Goal: Browse casually

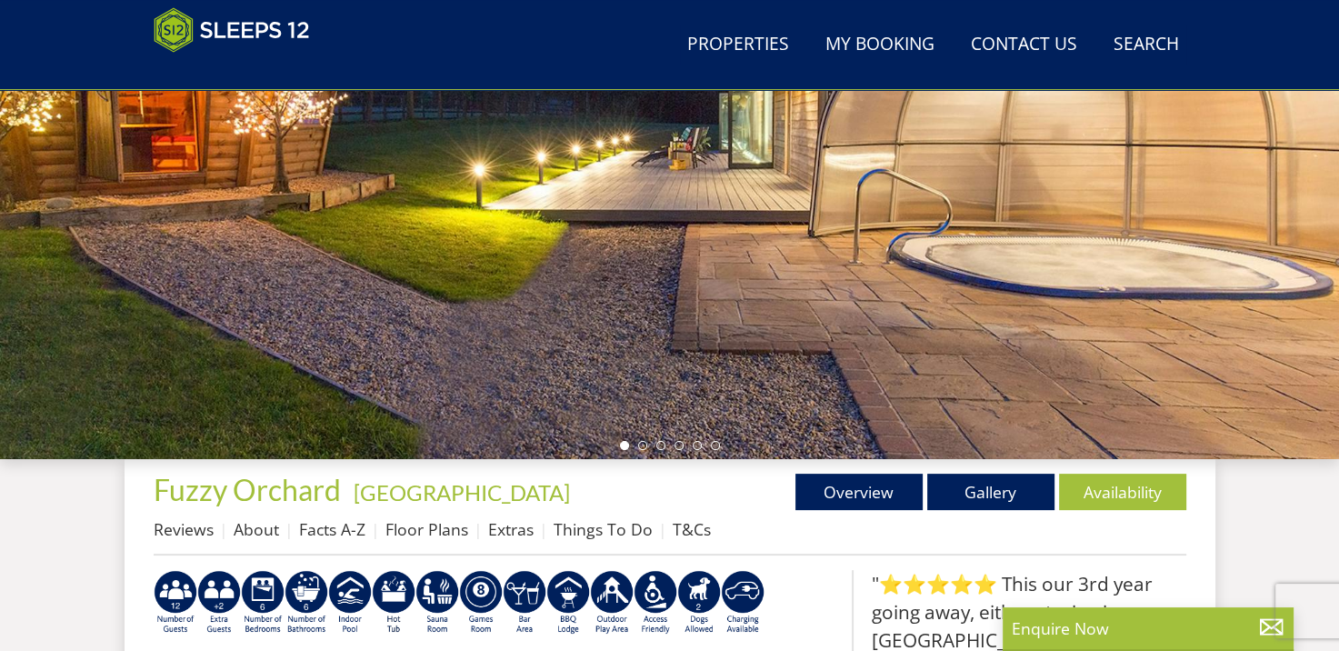
scroll to position [338, 0]
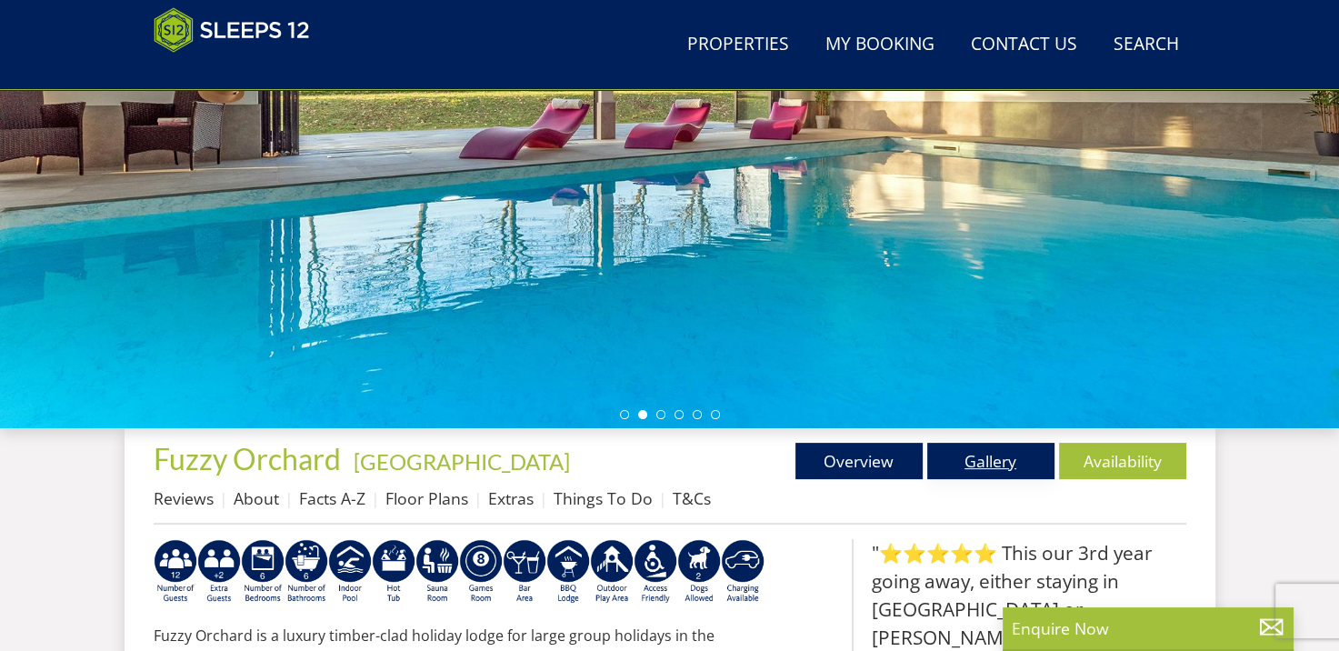
click at [994, 467] on link "Gallery" at bounding box center [990, 461] width 127 height 36
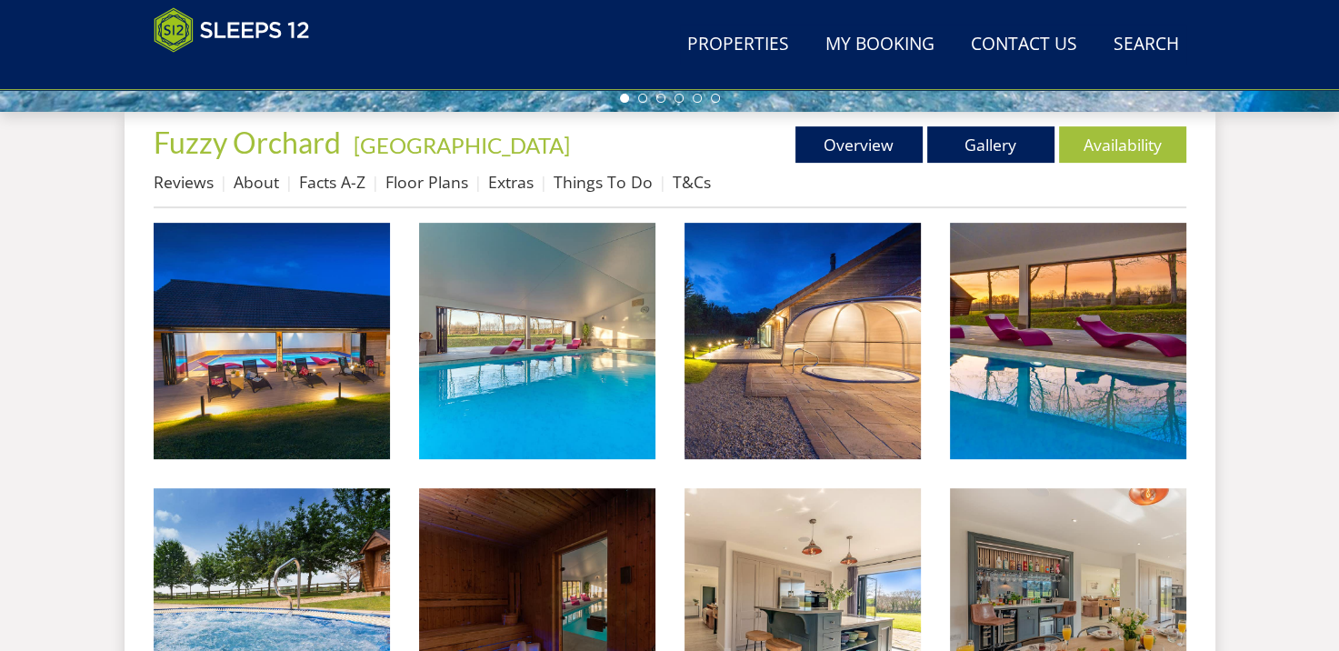
scroll to position [691, 0]
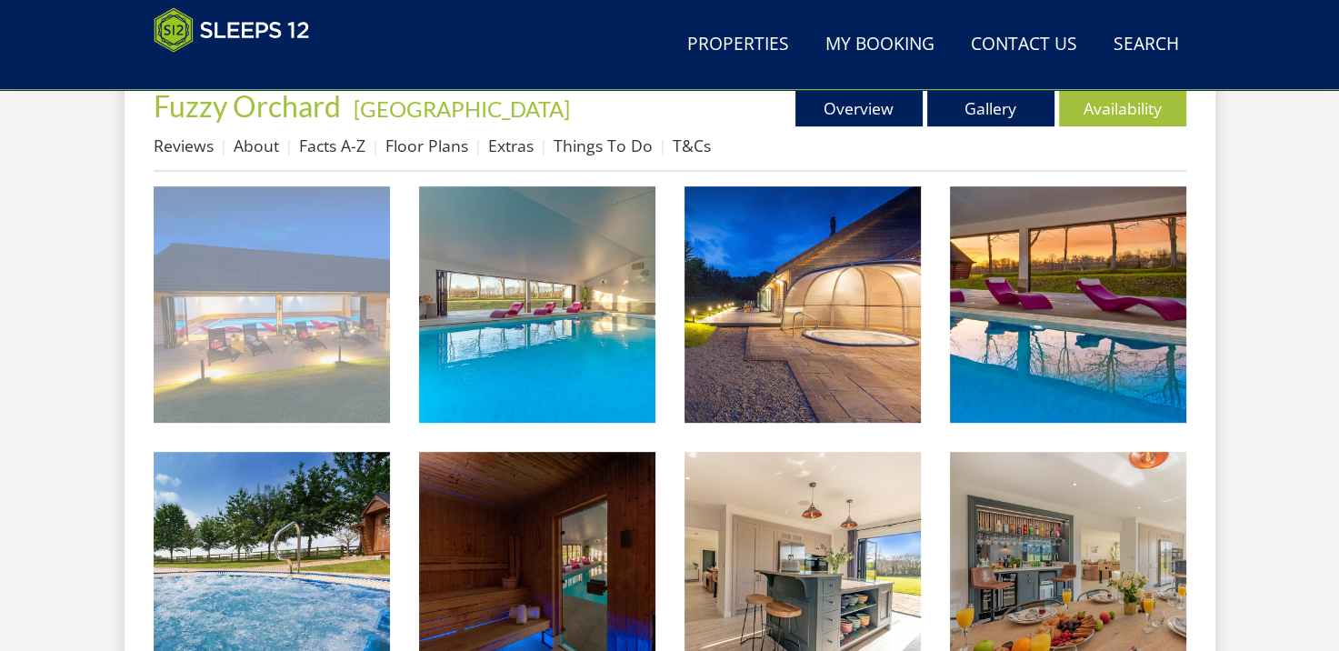
click at [361, 339] on img at bounding box center [272, 304] width 236 height 236
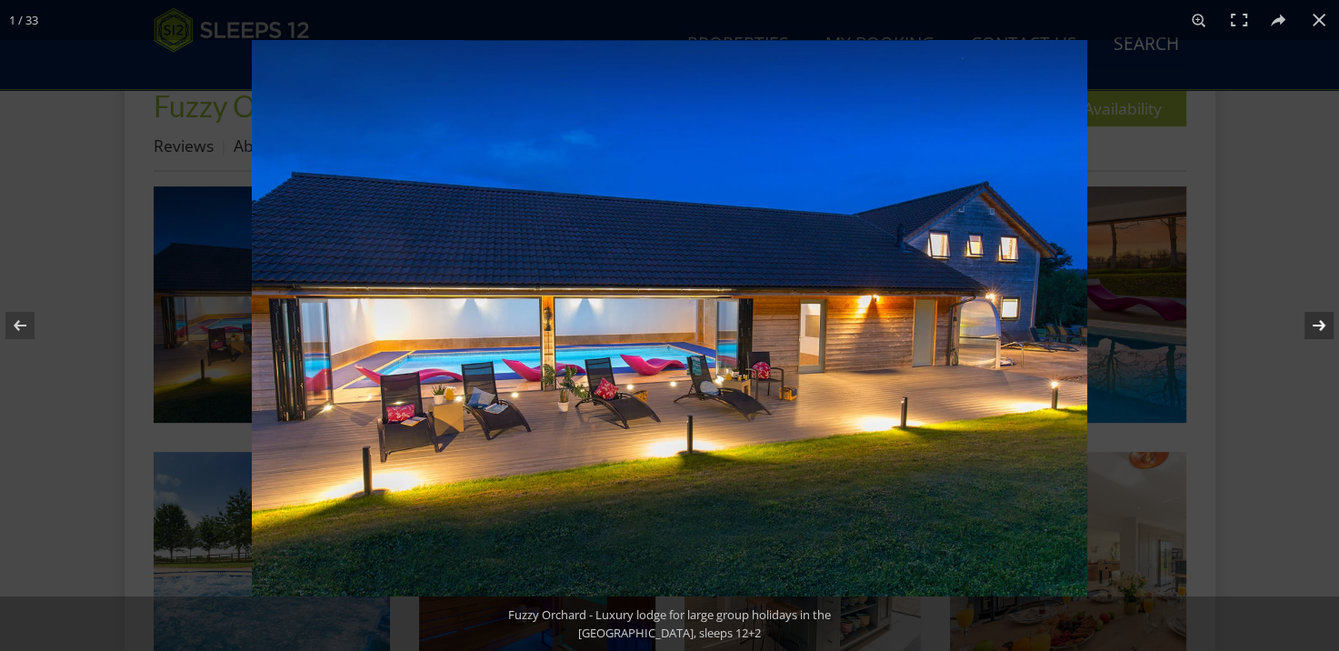
click at [1309, 316] on button at bounding box center [1307, 325] width 64 height 91
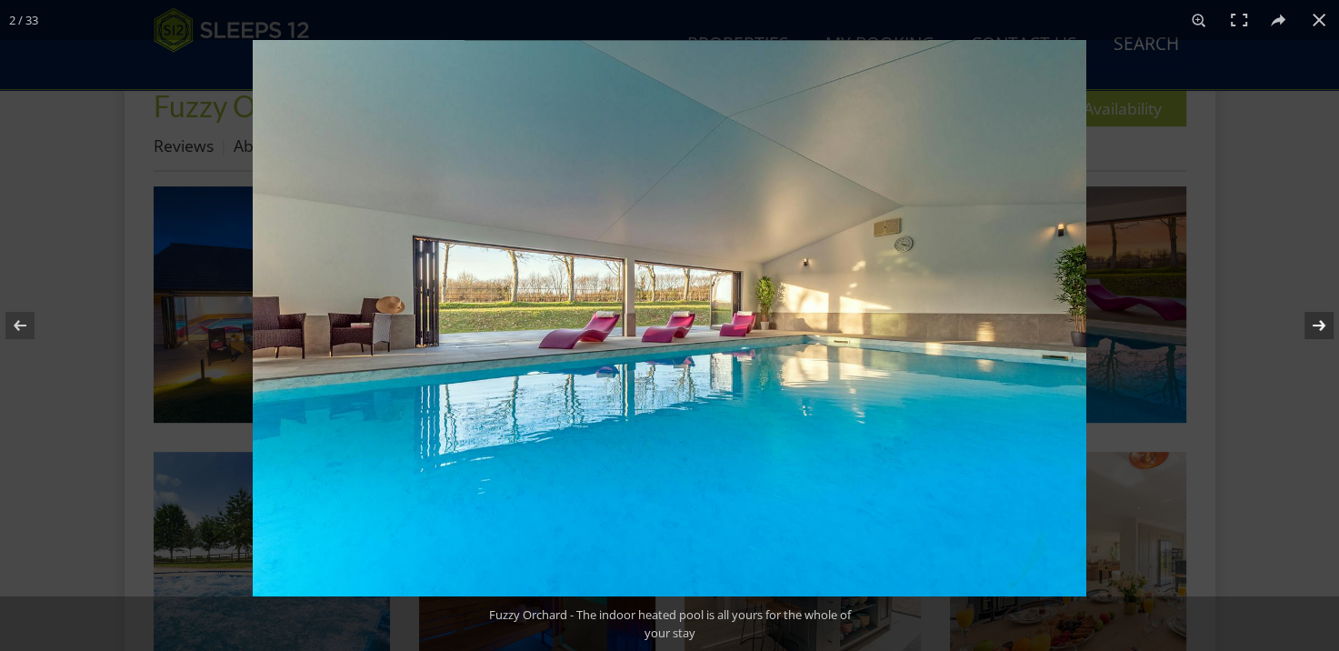
click at [1309, 316] on button at bounding box center [1307, 325] width 64 height 91
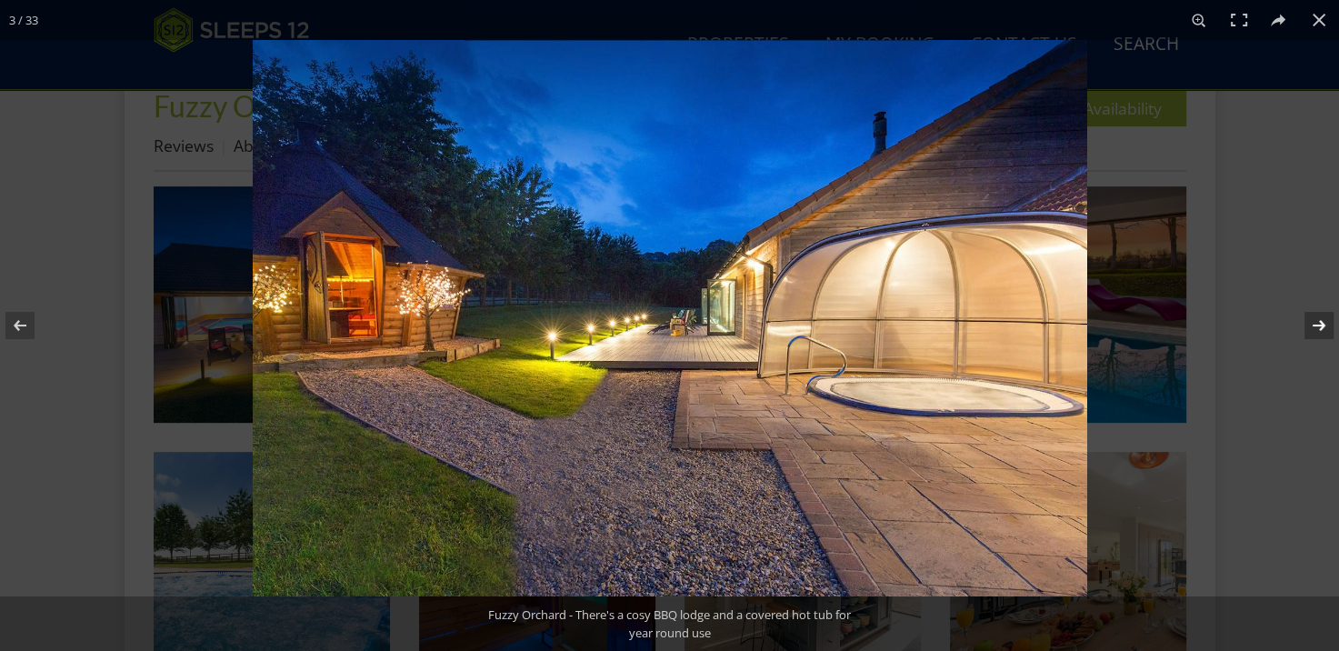
click at [1309, 316] on button at bounding box center [1307, 325] width 64 height 91
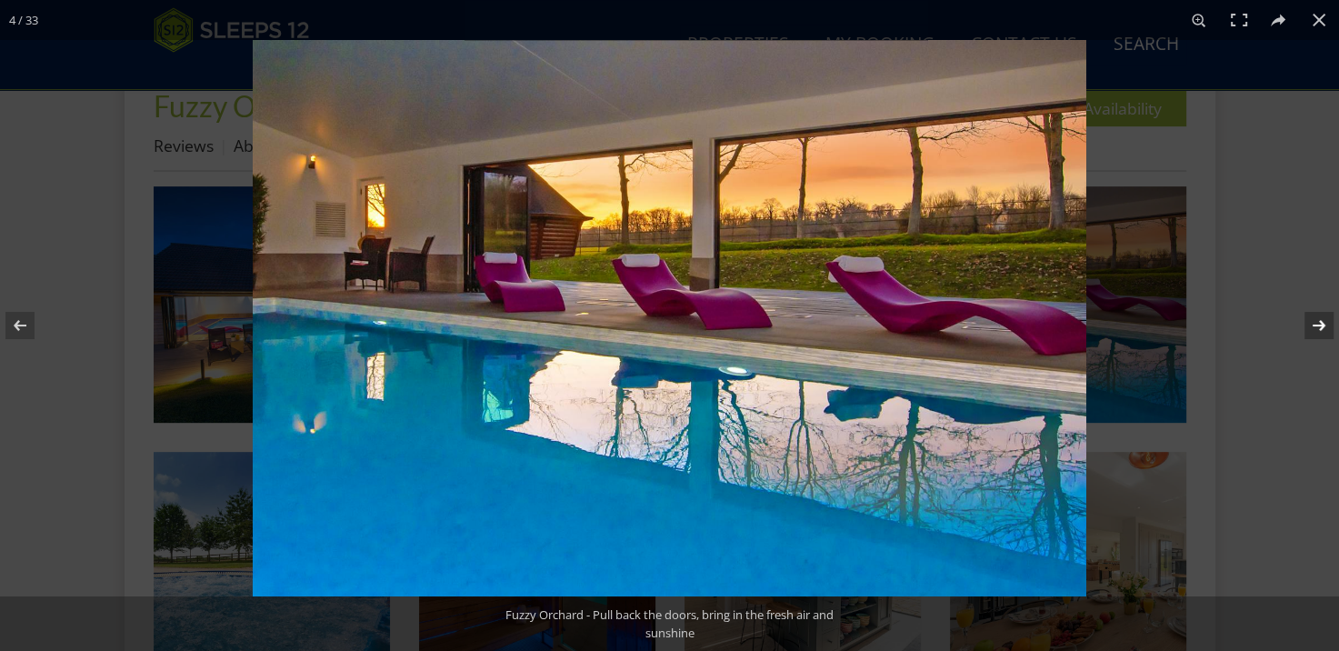
click at [1309, 316] on button at bounding box center [1307, 325] width 64 height 91
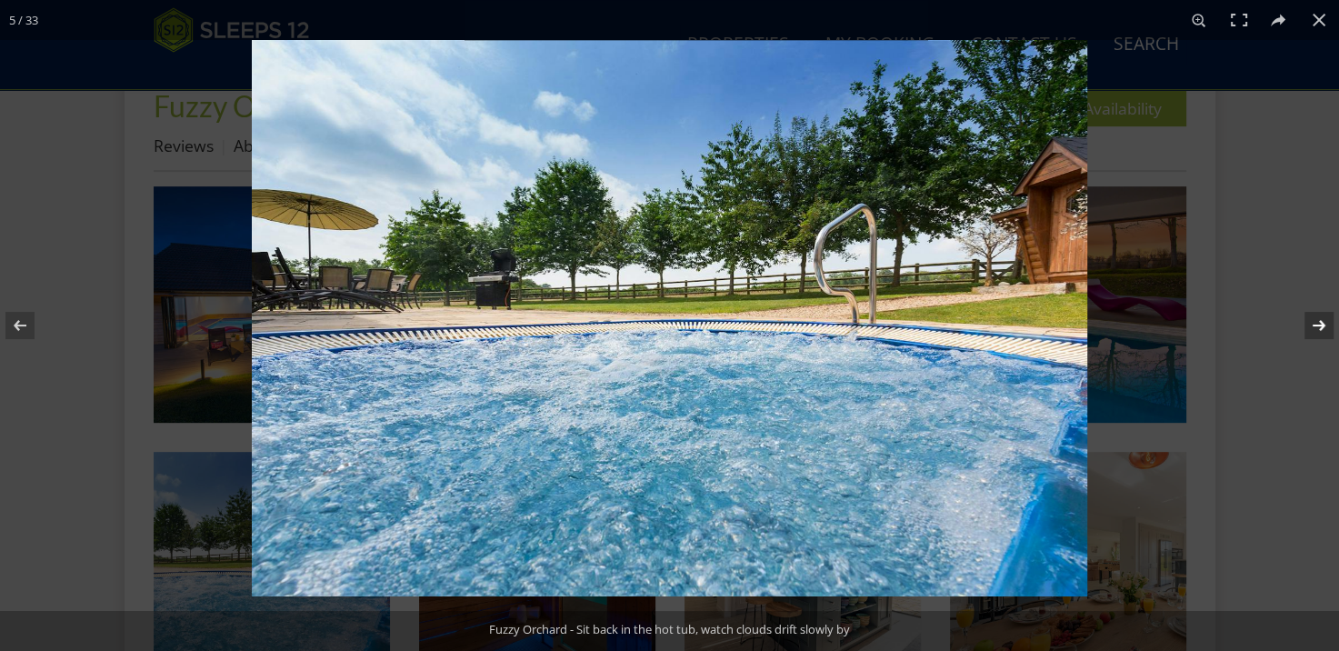
click at [1309, 316] on button at bounding box center [1307, 325] width 64 height 91
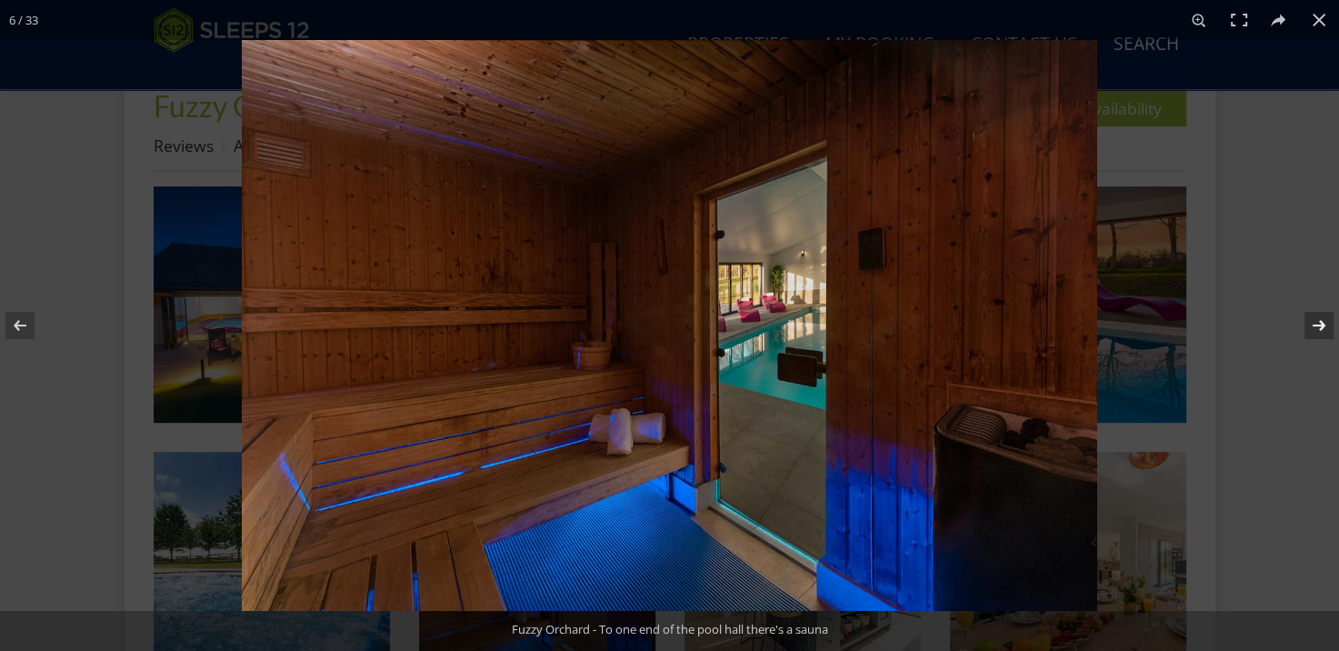
click at [1309, 316] on button at bounding box center [1307, 325] width 64 height 91
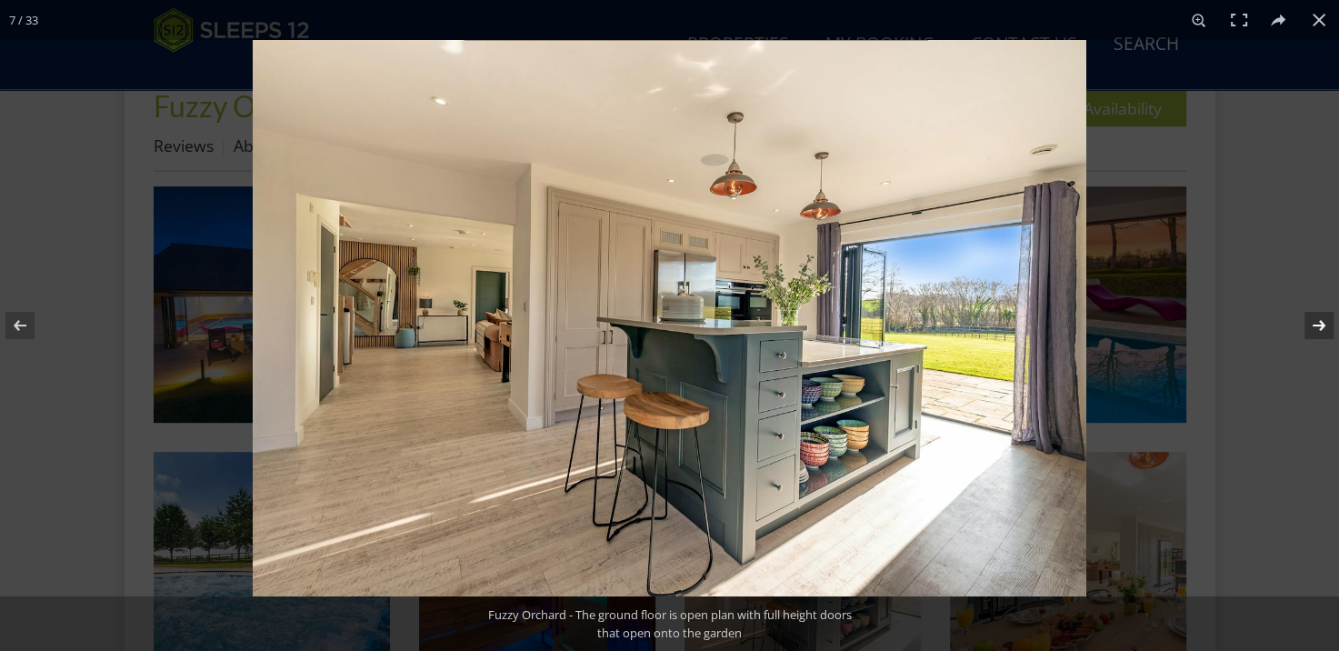
click at [1309, 316] on button at bounding box center [1307, 325] width 64 height 91
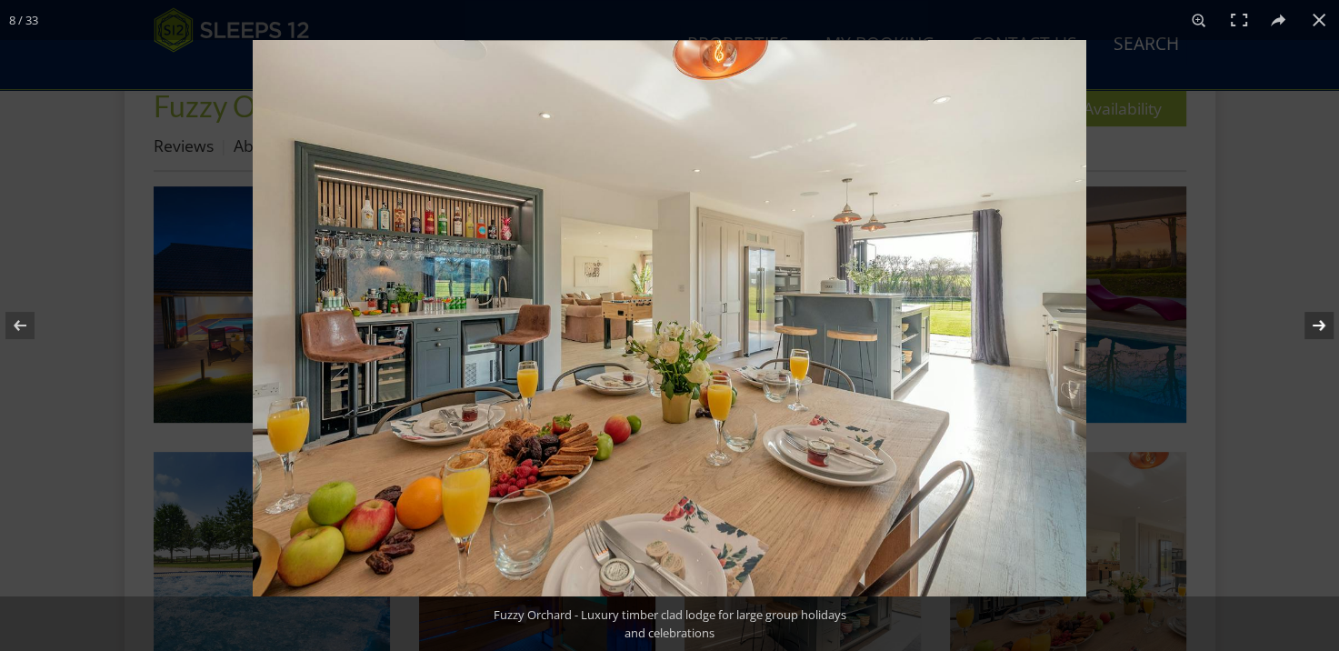
click at [1309, 316] on button at bounding box center [1307, 325] width 64 height 91
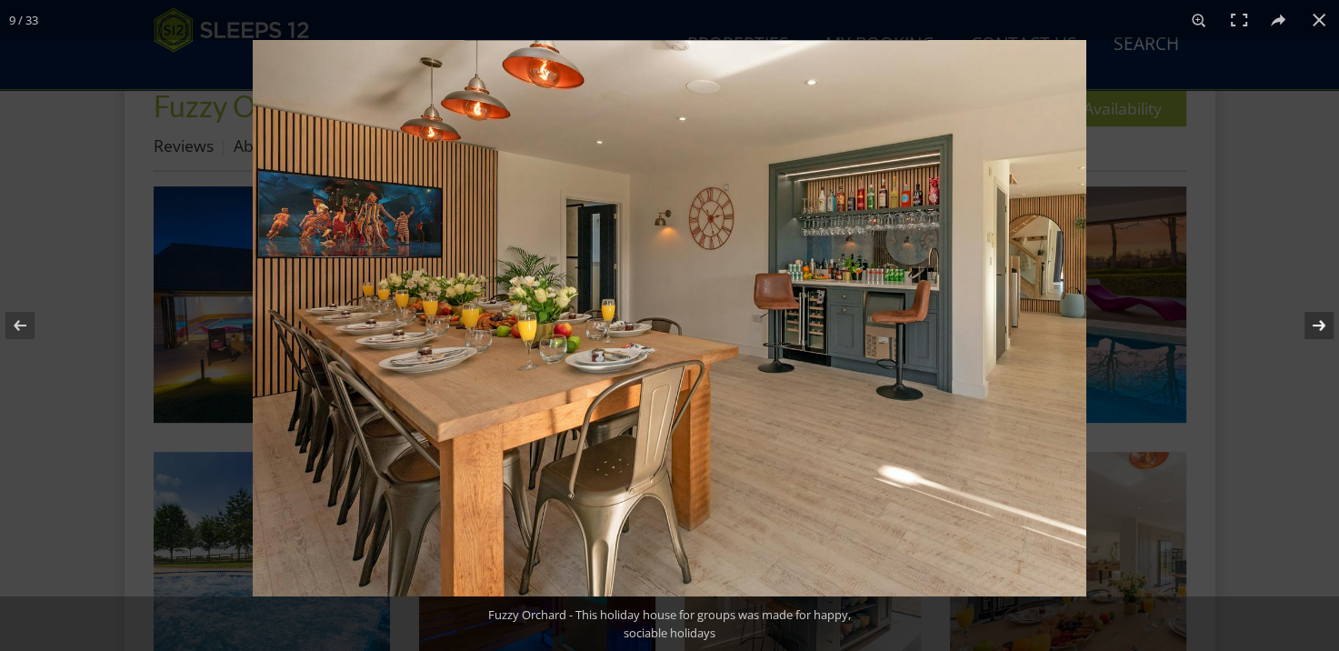
click at [1309, 316] on button at bounding box center [1307, 325] width 64 height 91
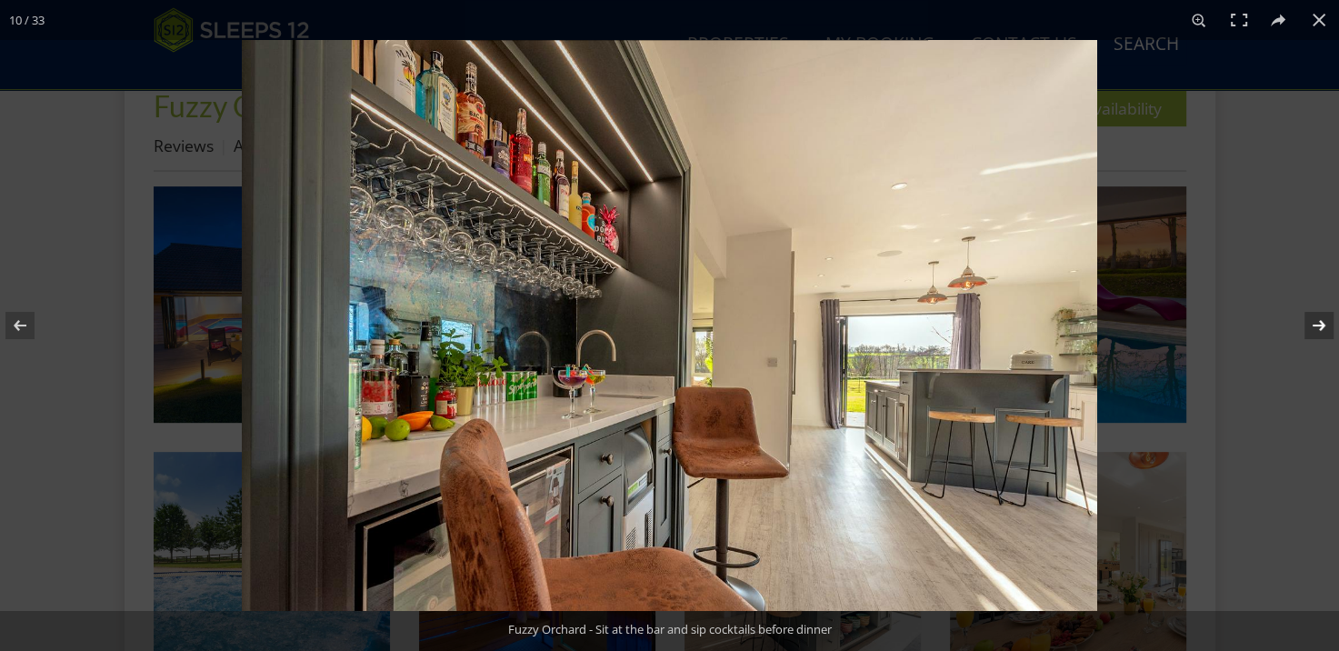
click at [1309, 316] on button at bounding box center [1307, 325] width 64 height 91
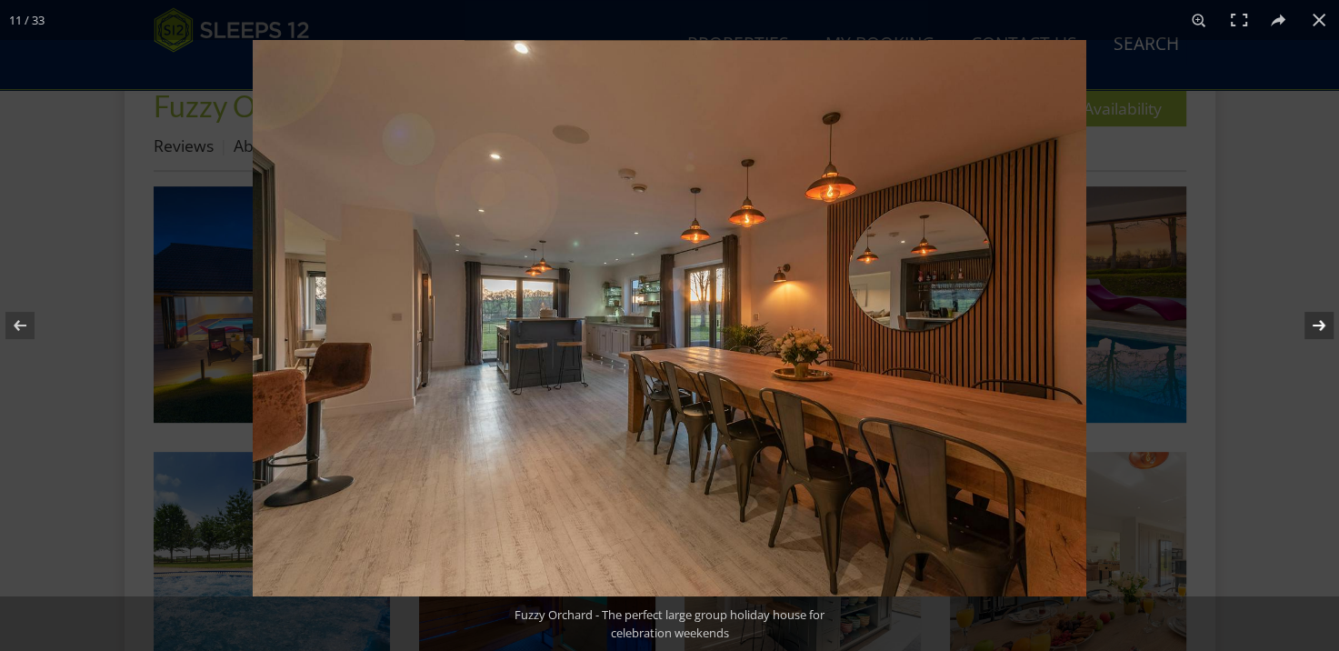
click at [1309, 316] on button at bounding box center [1307, 325] width 64 height 91
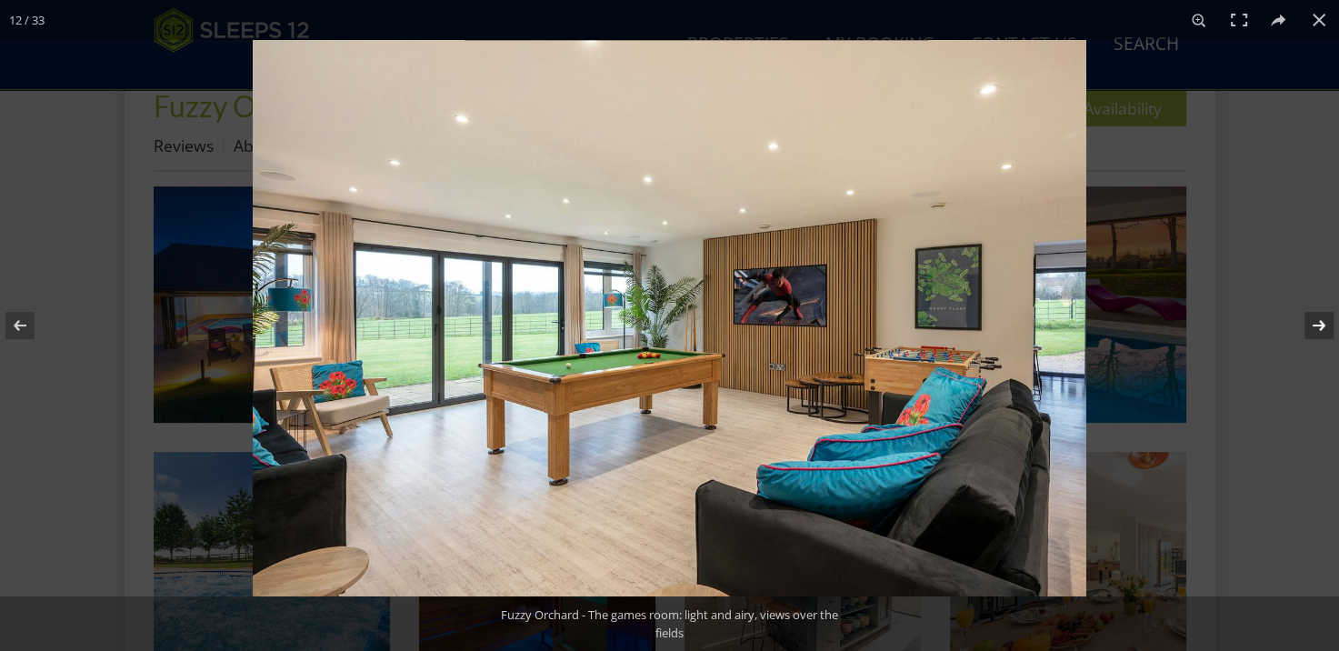
click at [1309, 316] on button at bounding box center [1307, 325] width 64 height 91
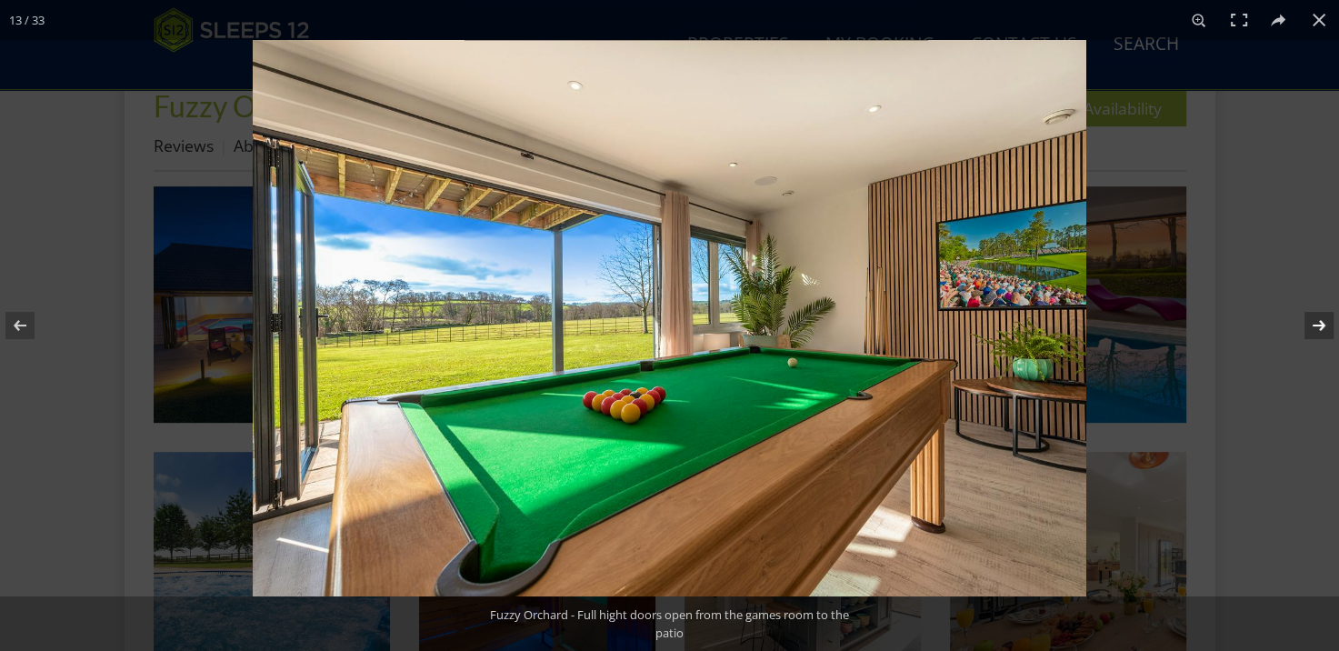
click at [1309, 316] on button at bounding box center [1307, 325] width 64 height 91
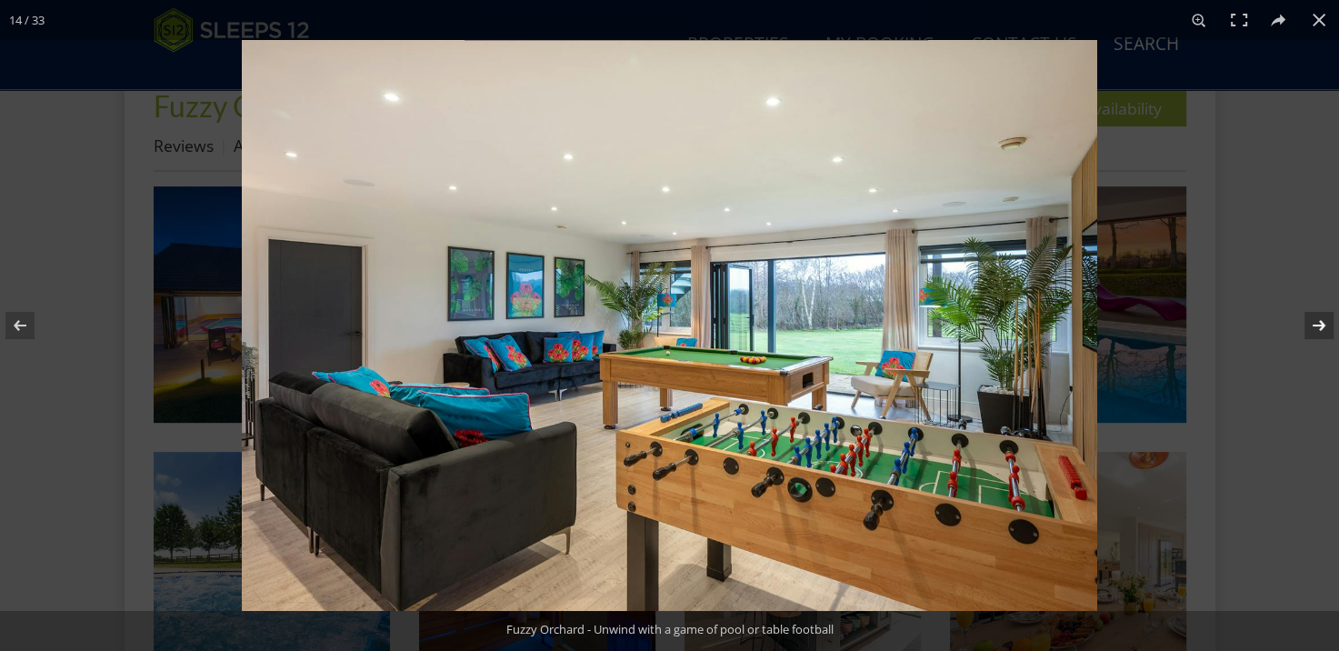
click at [1309, 316] on button at bounding box center [1307, 325] width 64 height 91
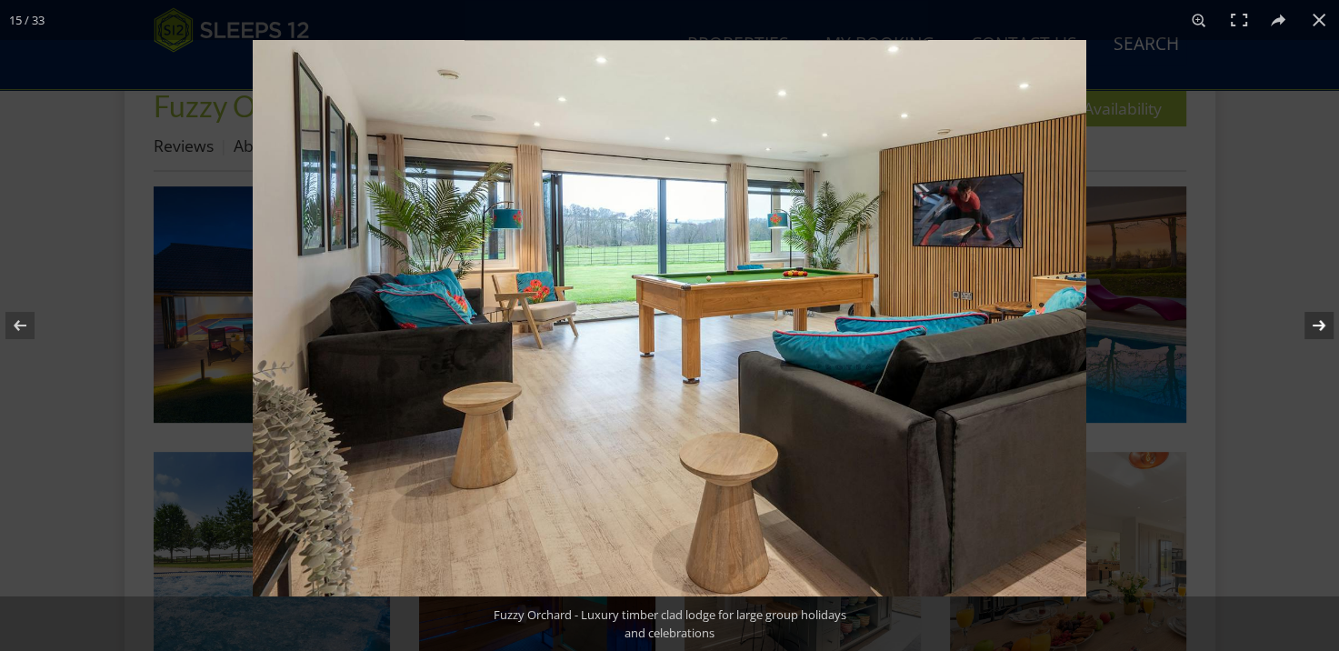
click at [1309, 316] on button at bounding box center [1307, 325] width 64 height 91
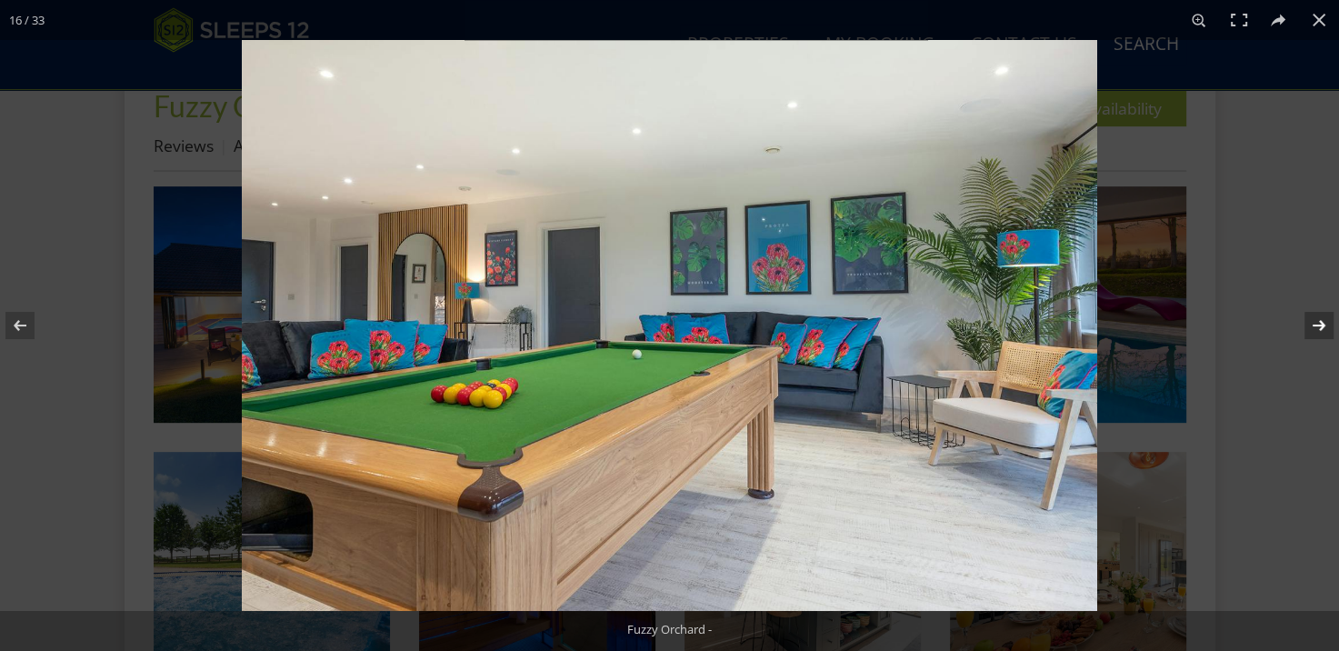
click at [1309, 316] on button at bounding box center [1307, 325] width 64 height 91
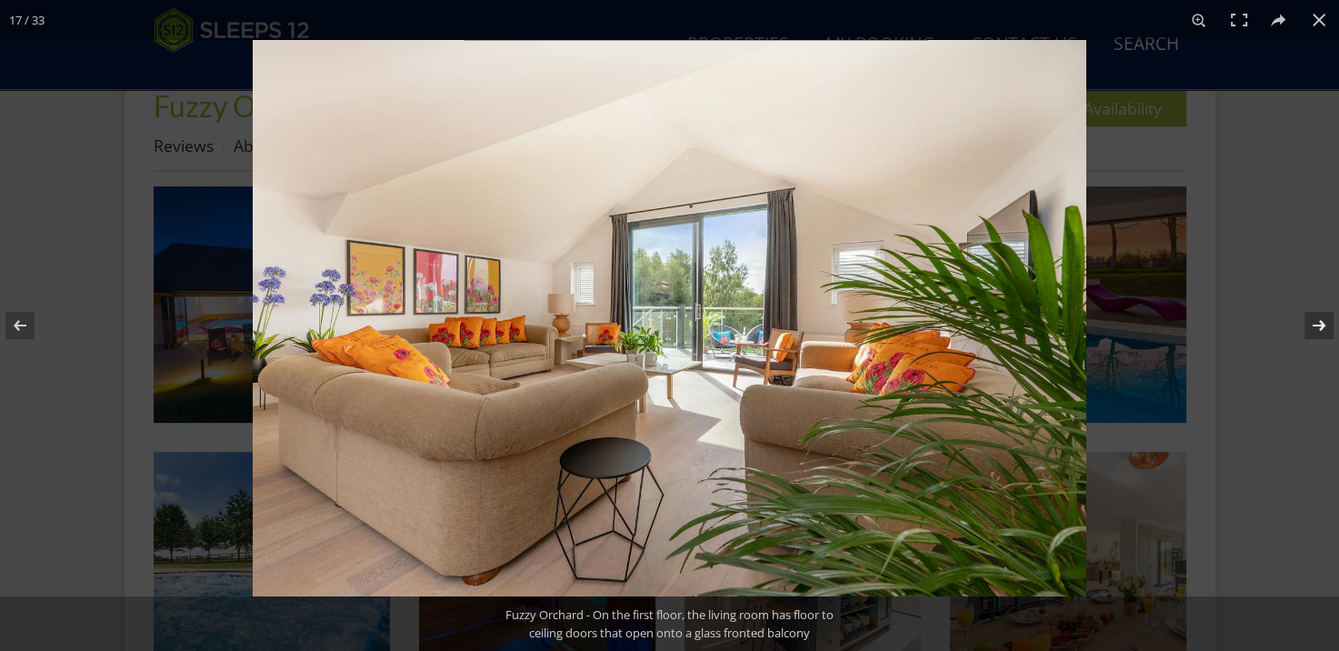
click at [1313, 320] on button at bounding box center [1307, 325] width 64 height 91
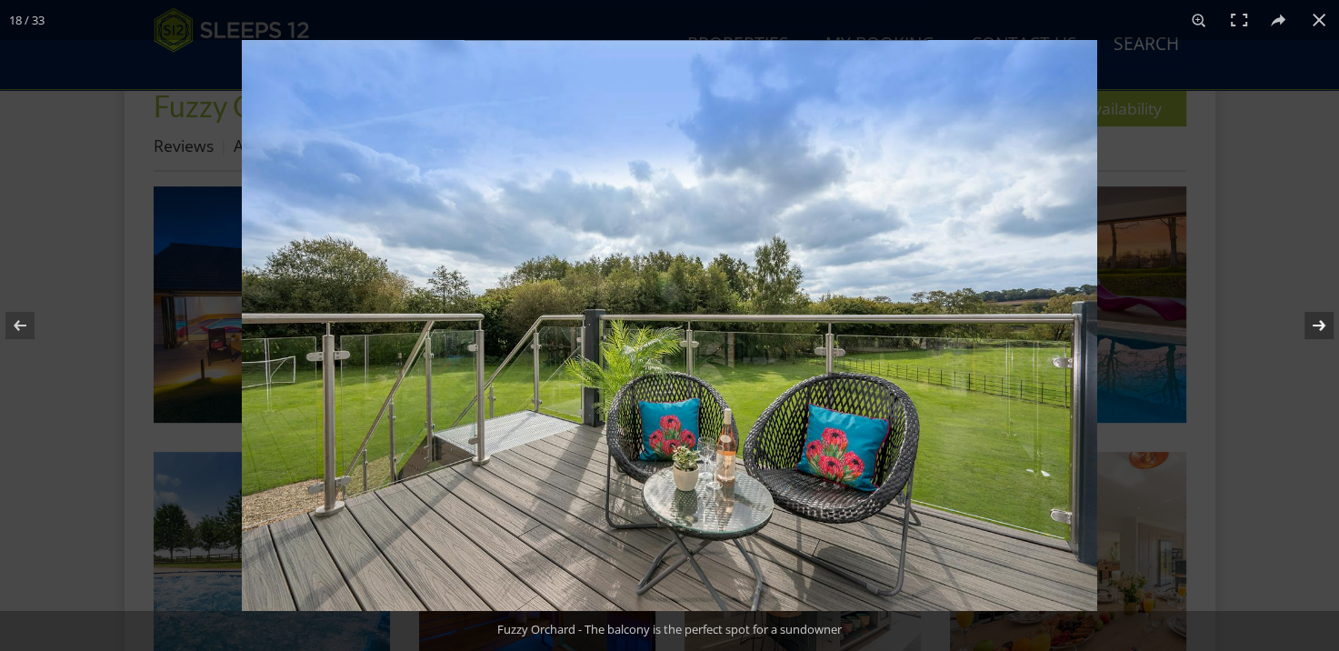
click at [1313, 320] on button at bounding box center [1307, 325] width 64 height 91
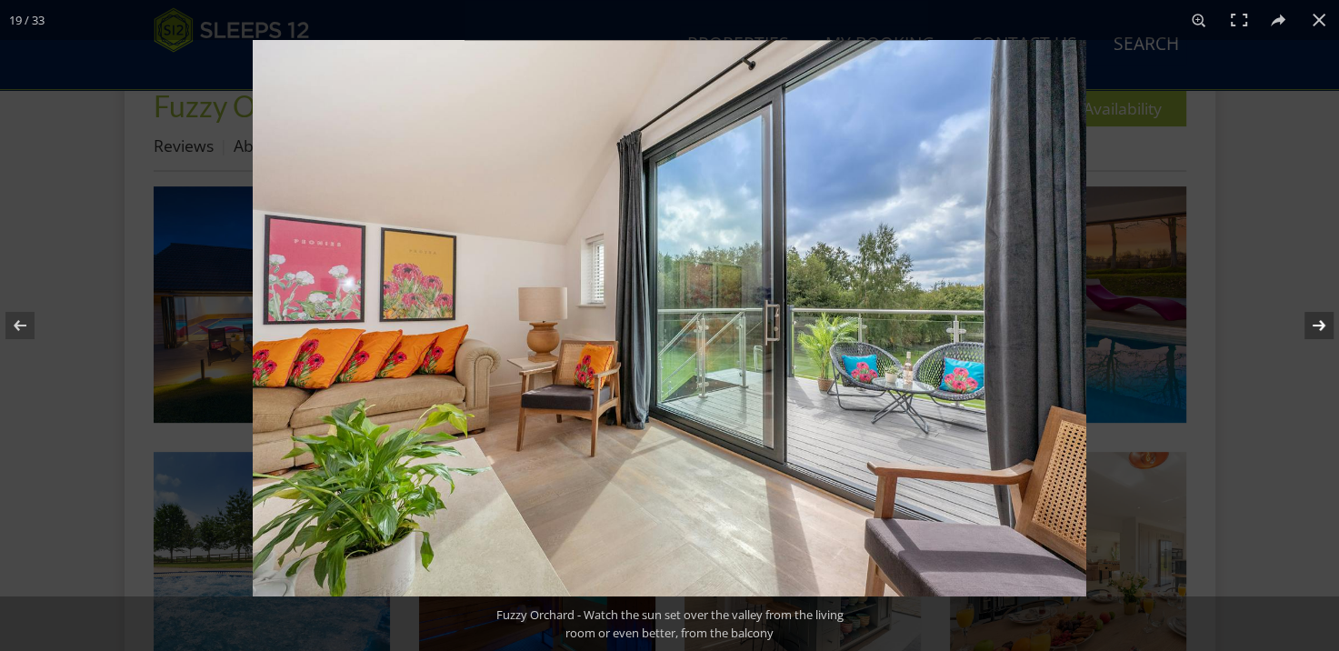
click at [1313, 320] on button at bounding box center [1307, 325] width 64 height 91
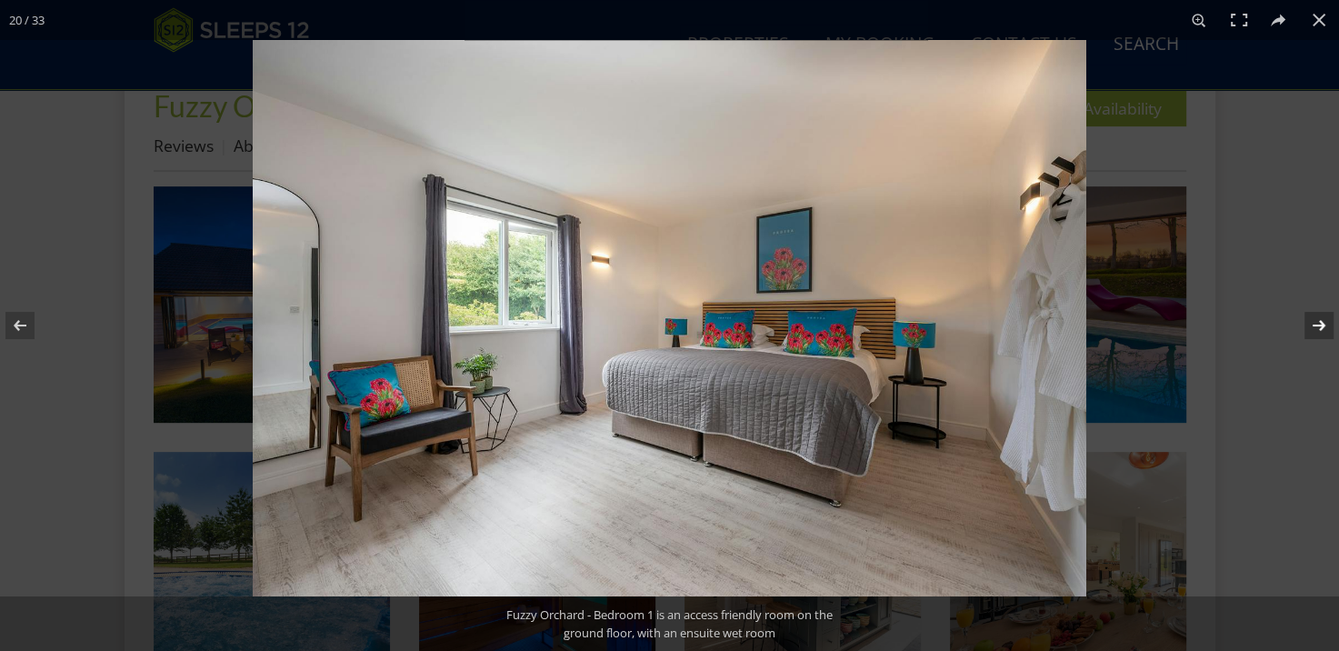
click at [1313, 320] on button at bounding box center [1307, 325] width 64 height 91
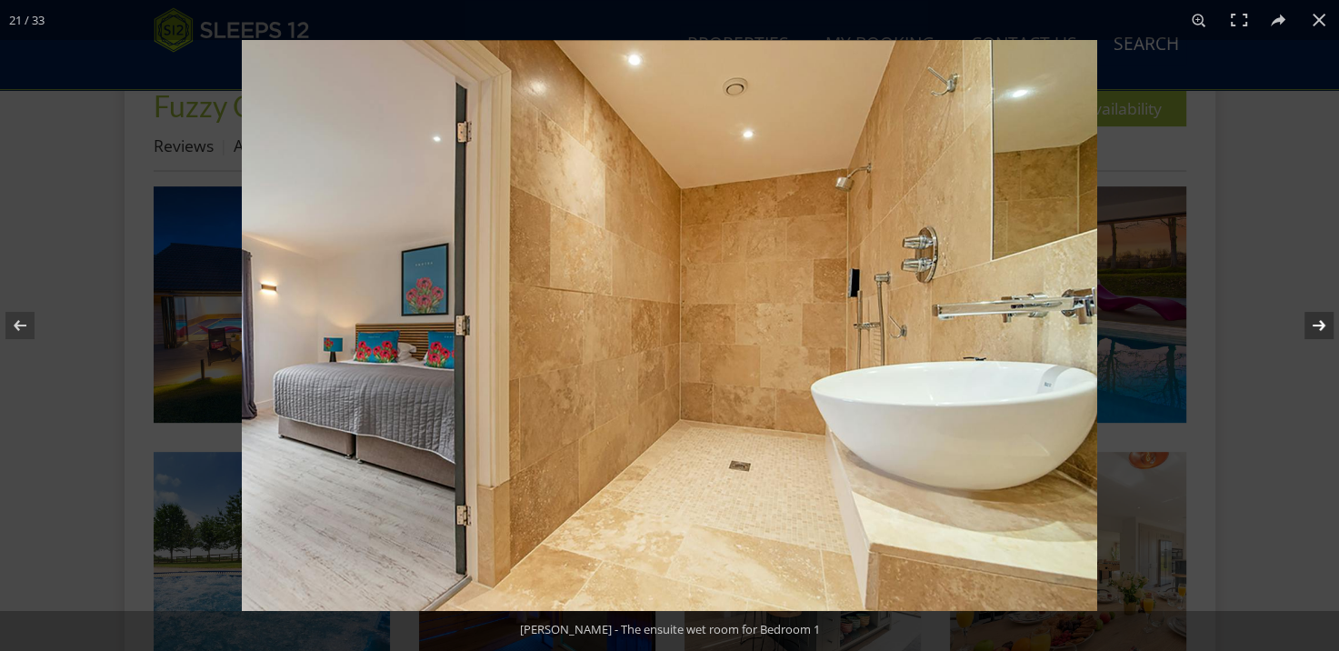
click at [1313, 320] on button at bounding box center [1307, 325] width 64 height 91
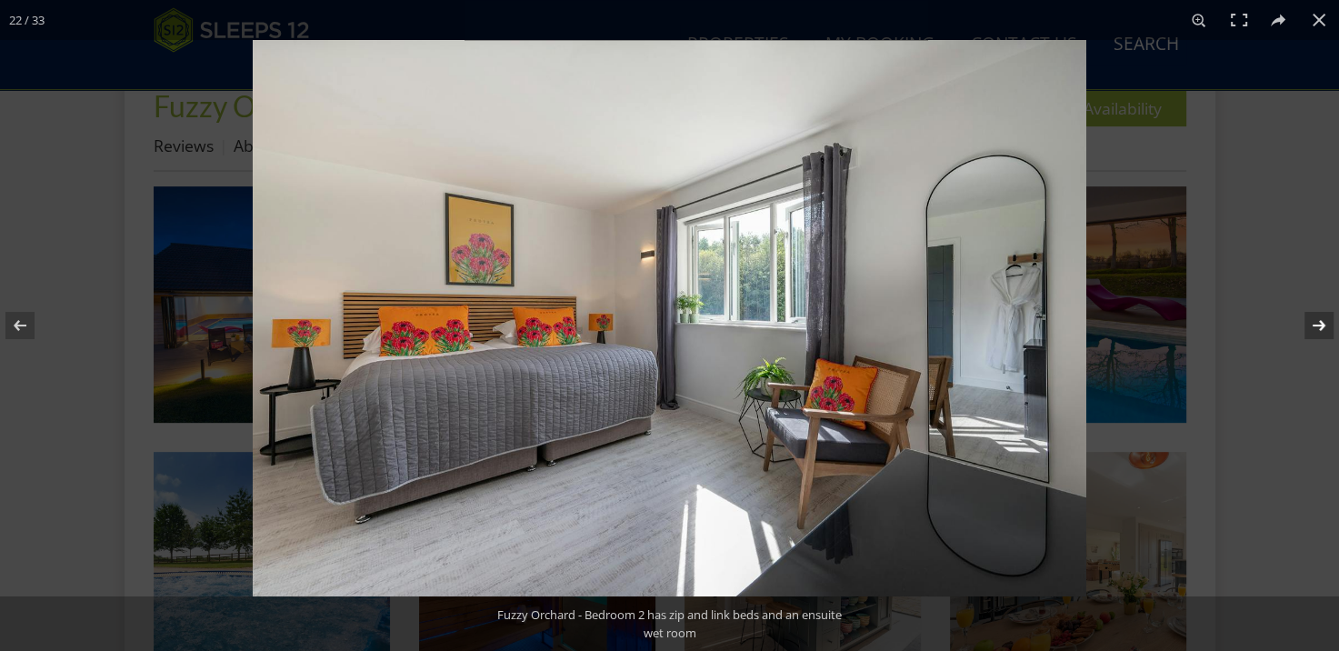
click at [1313, 320] on button at bounding box center [1307, 325] width 64 height 91
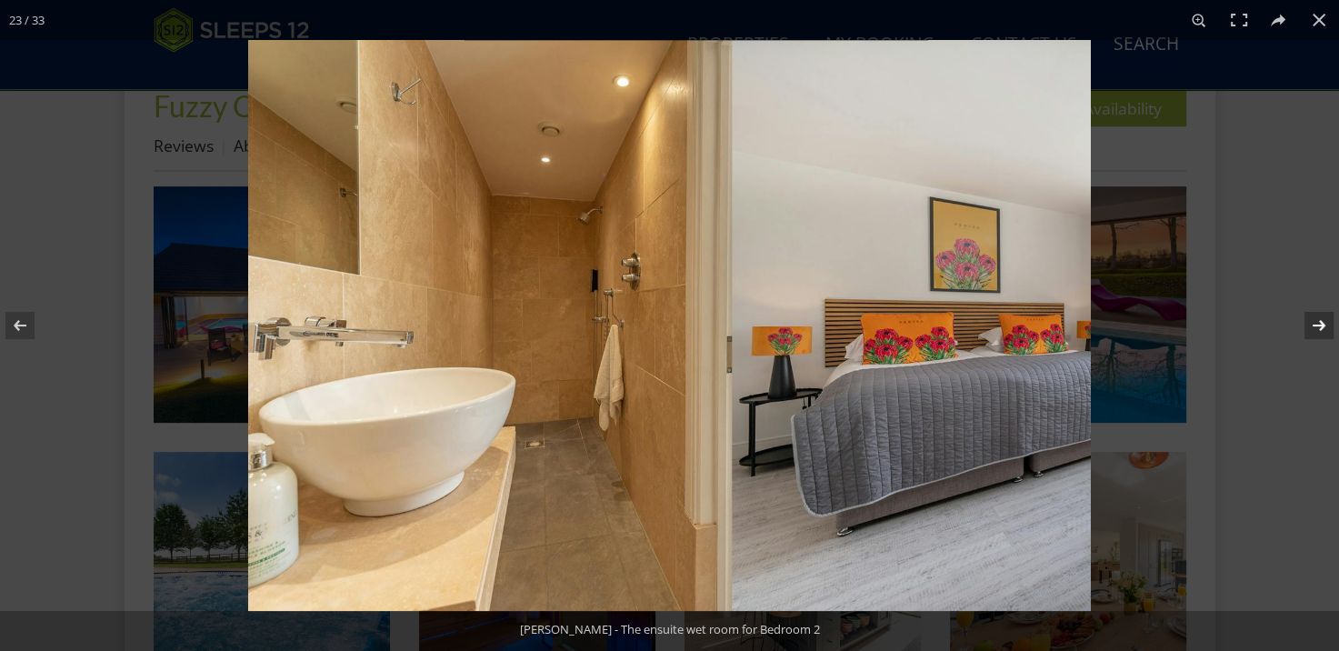
click at [1313, 320] on button at bounding box center [1307, 325] width 64 height 91
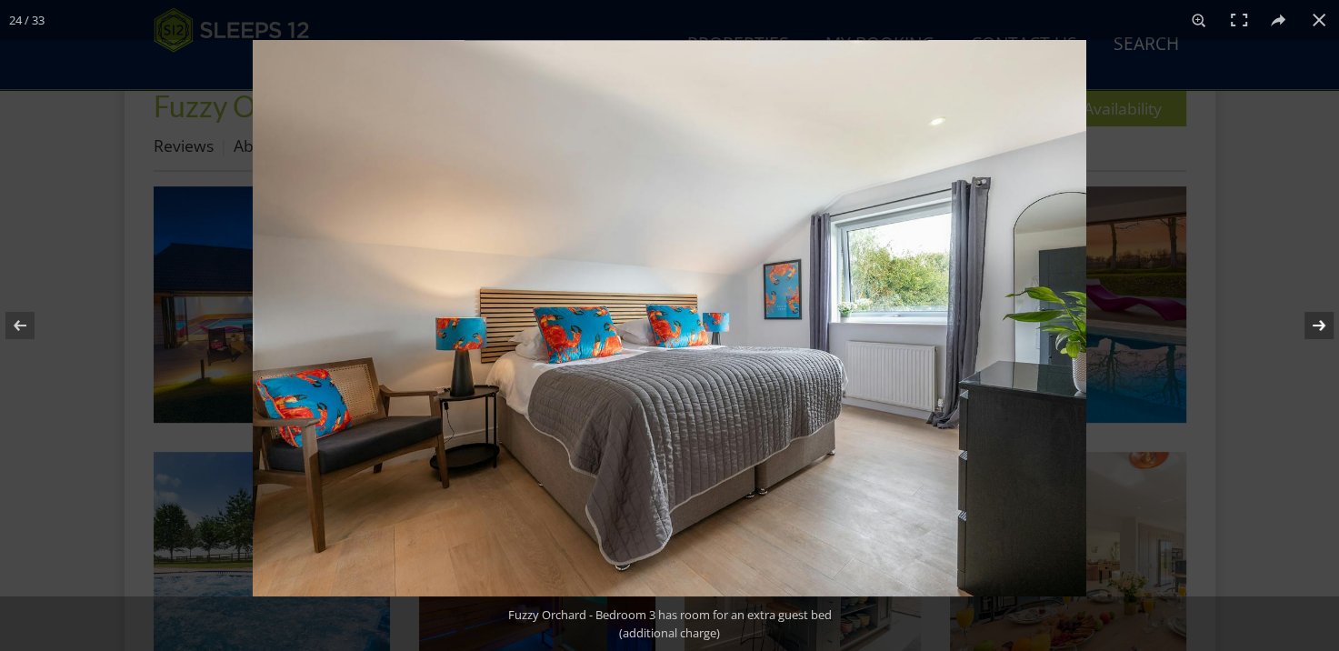
click at [1313, 320] on button at bounding box center [1307, 325] width 64 height 91
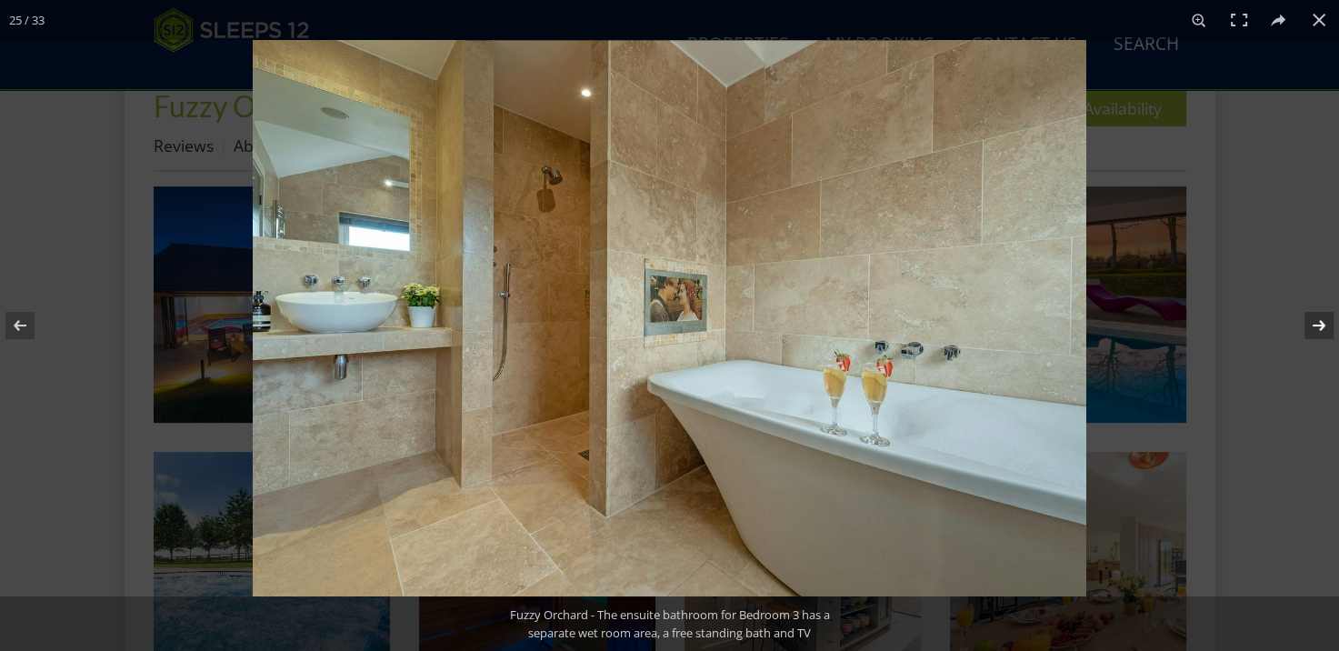
click at [1313, 320] on button at bounding box center [1307, 325] width 64 height 91
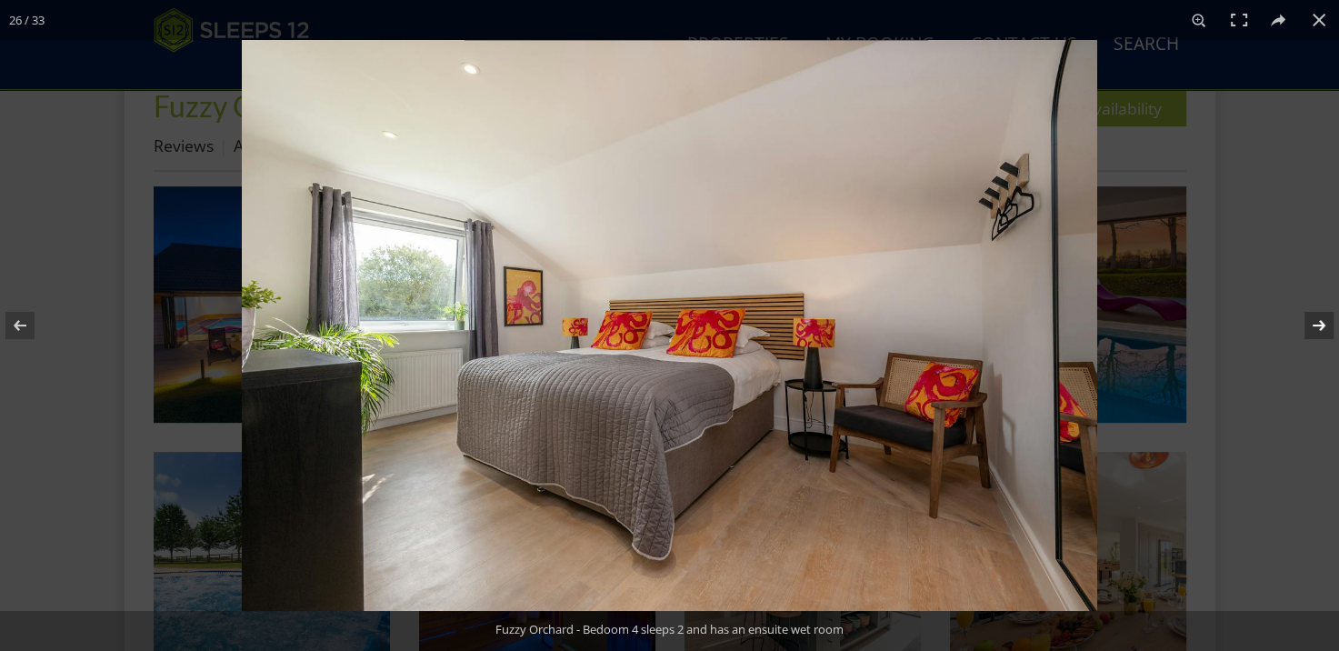
click at [1313, 320] on button at bounding box center [1307, 325] width 64 height 91
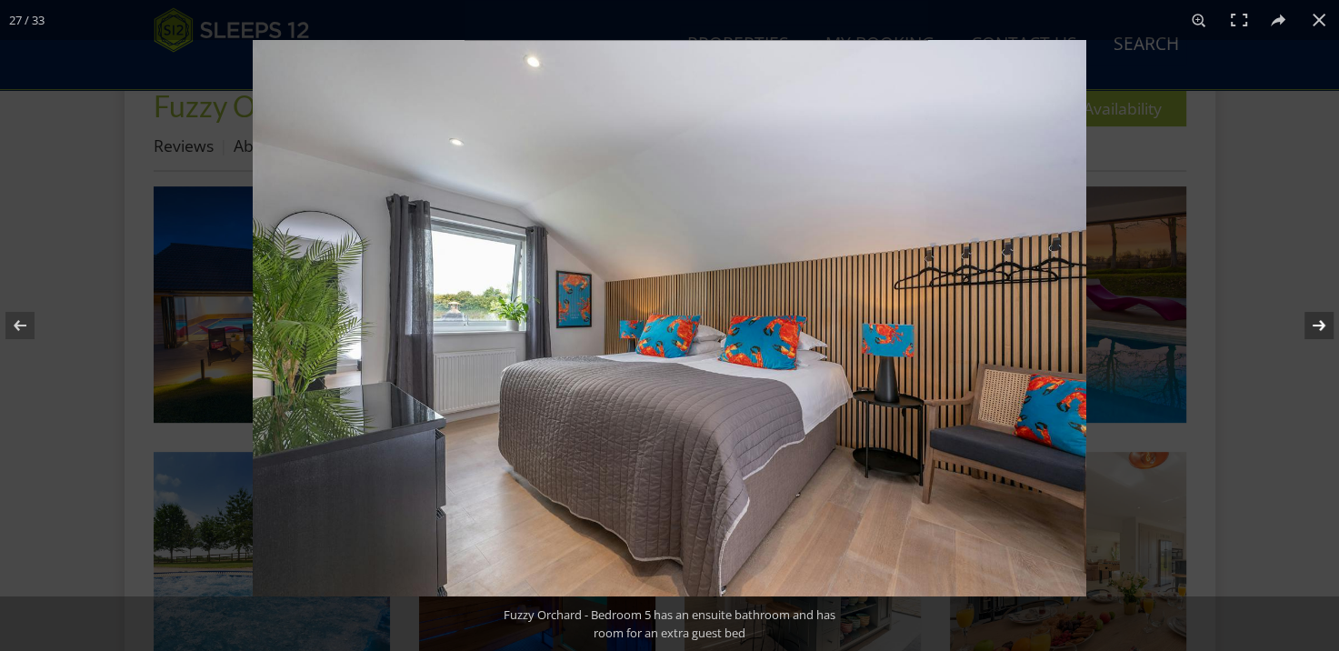
click at [1313, 320] on button at bounding box center [1307, 325] width 64 height 91
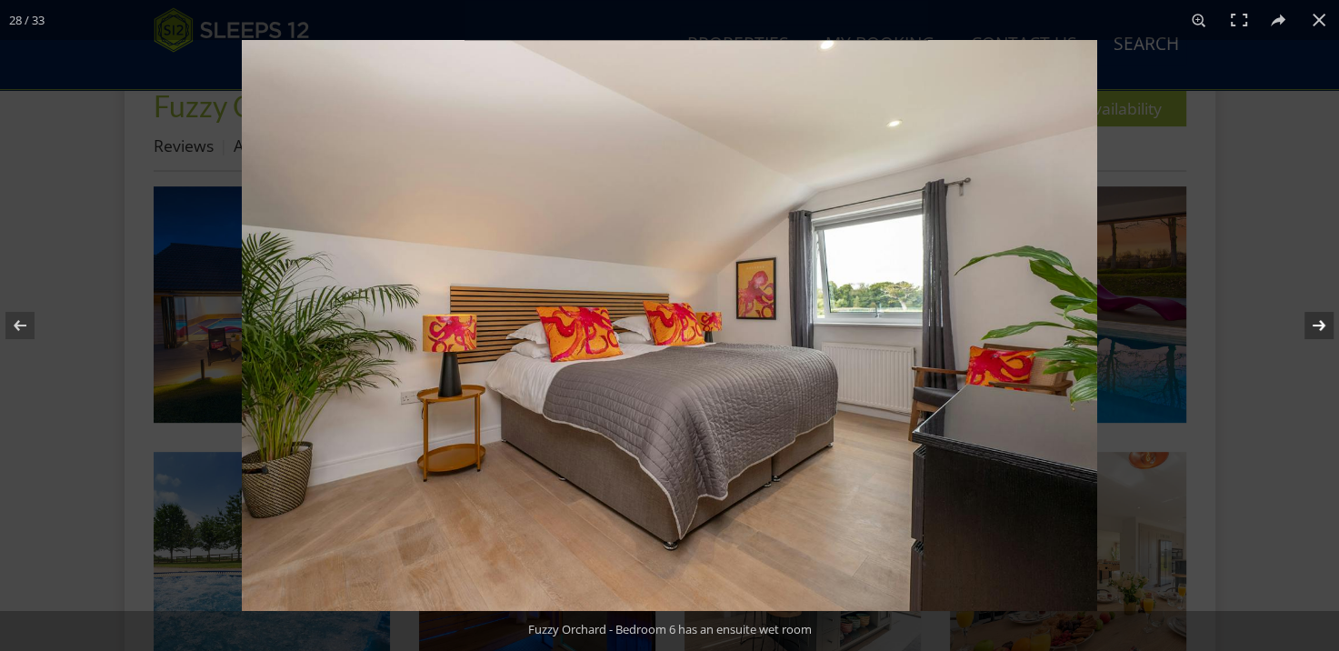
click at [1313, 320] on button at bounding box center [1307, 325] width 64 height 91
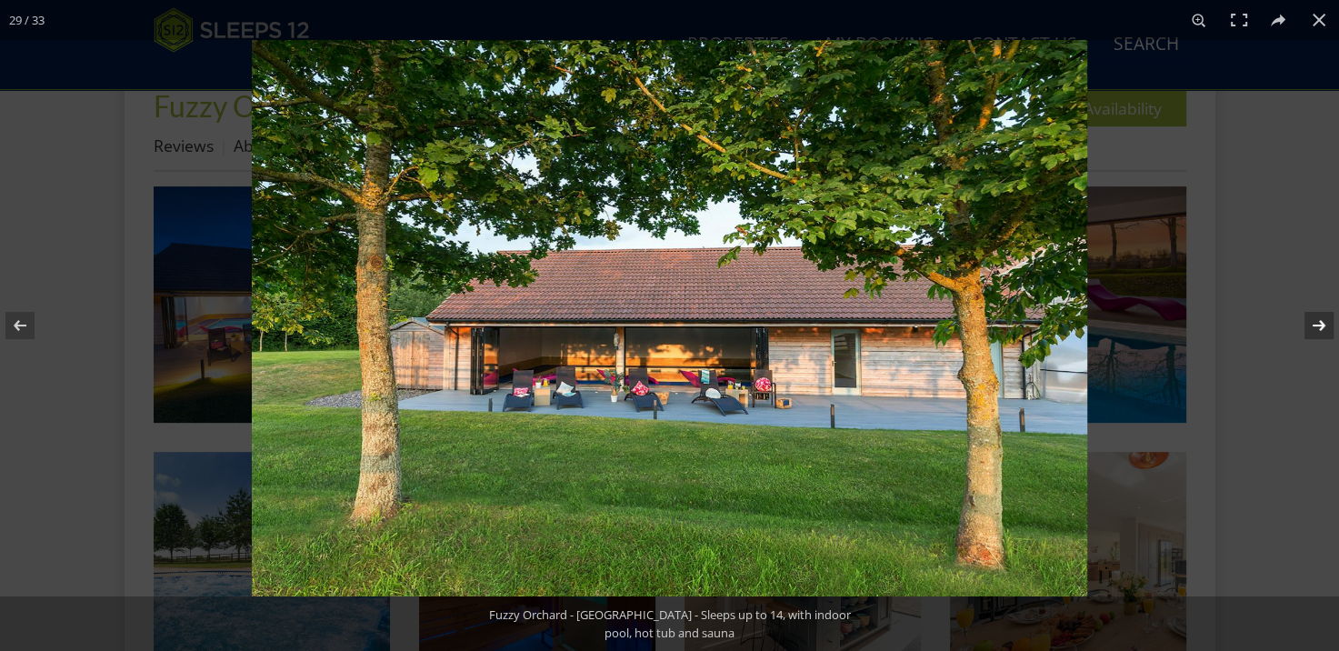
click at [1313, 320] on button at bounding box center [1307, 325] width 64 height 91
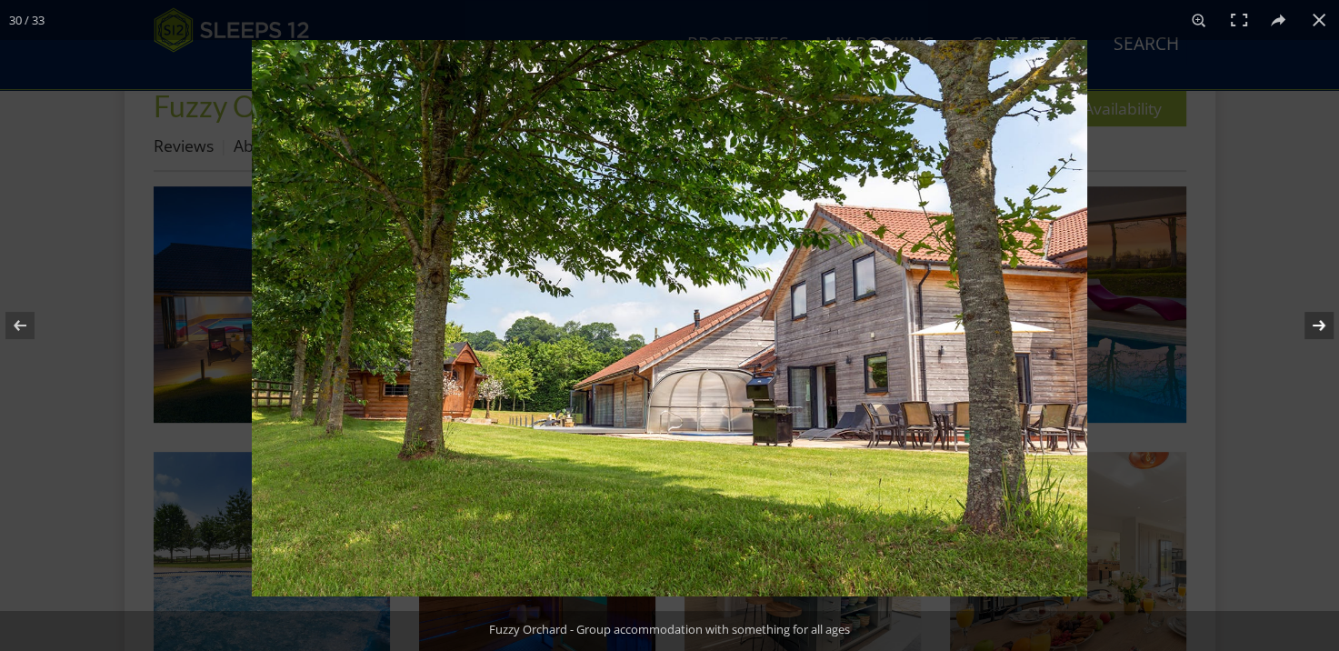
click at [1313, 320] on button at bounding box center [1307, 325] width 64 height 91
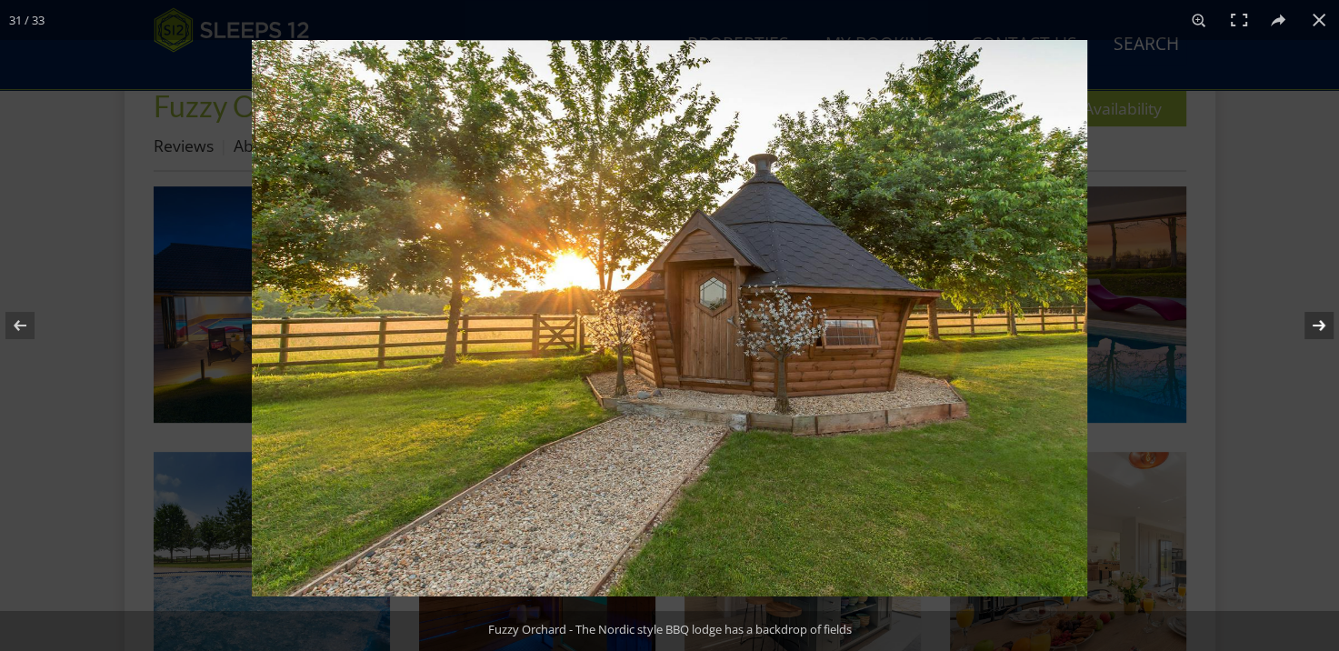
click at [1313, 320] on button at bounding box center [1307, 325] width 64 height 91
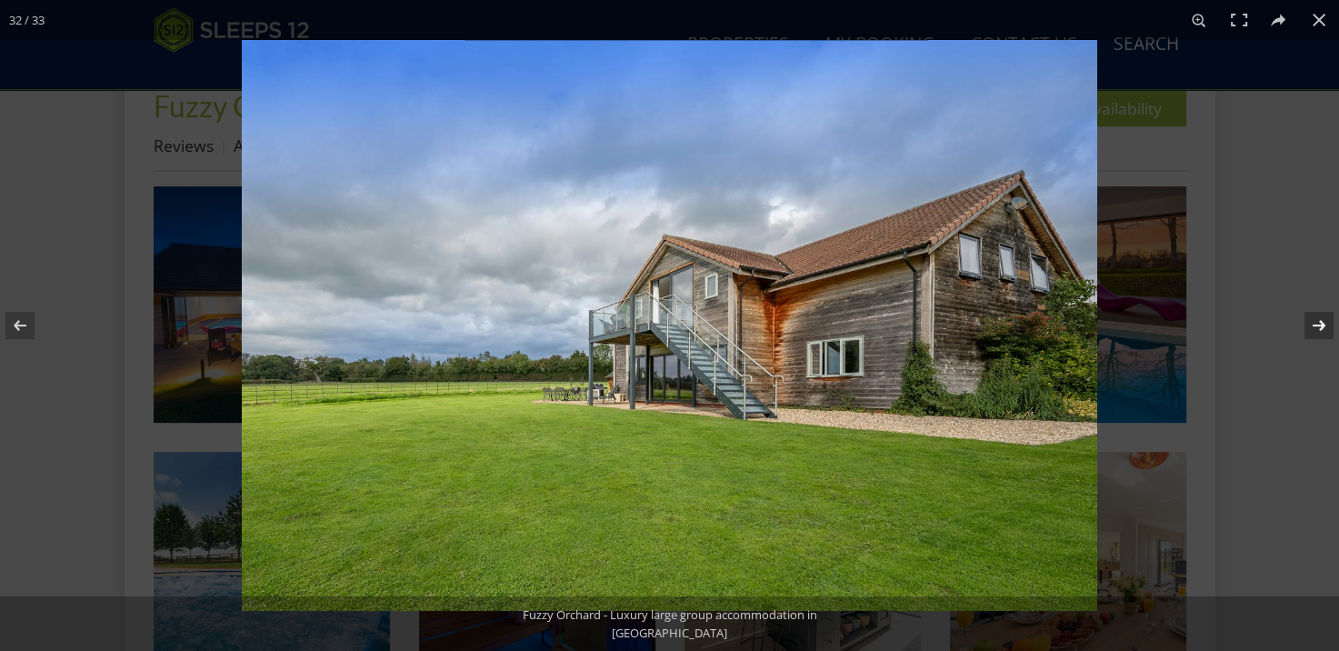
click at [1313, 320] on button at bounding box center [1307, 325] width 64 height 91
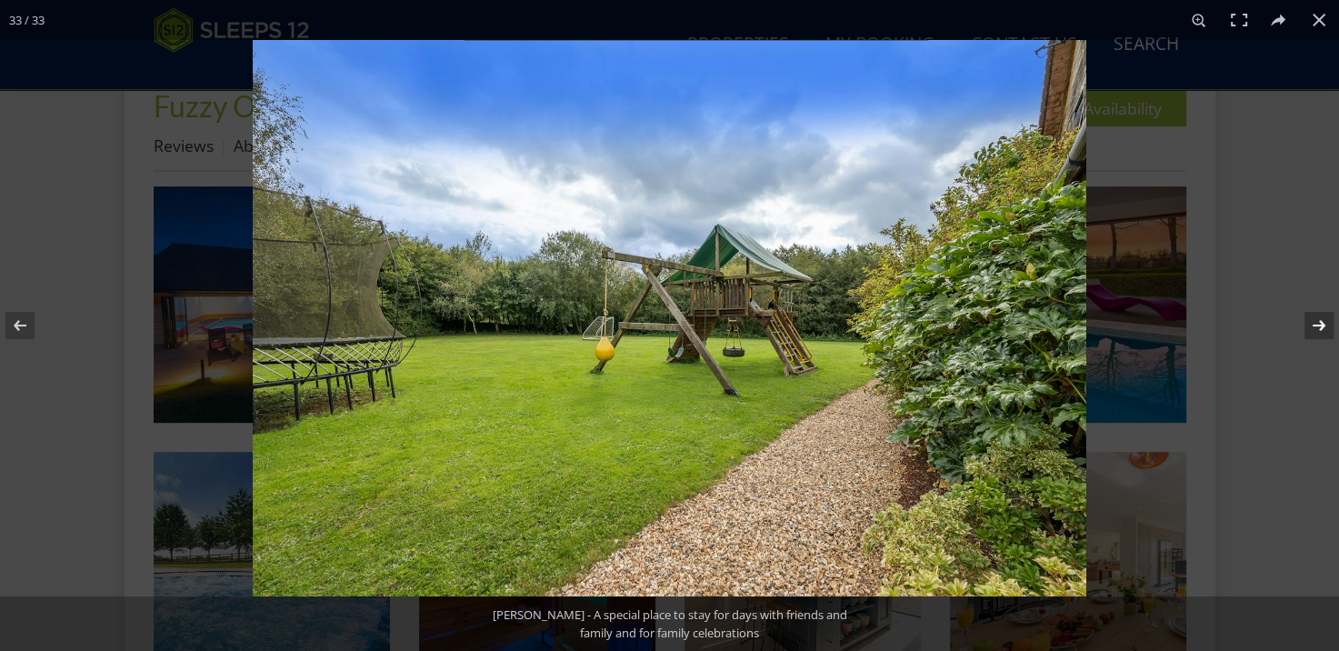
click at [1313, 320] on button at bounding box center [1307, 325] width 64 height 91
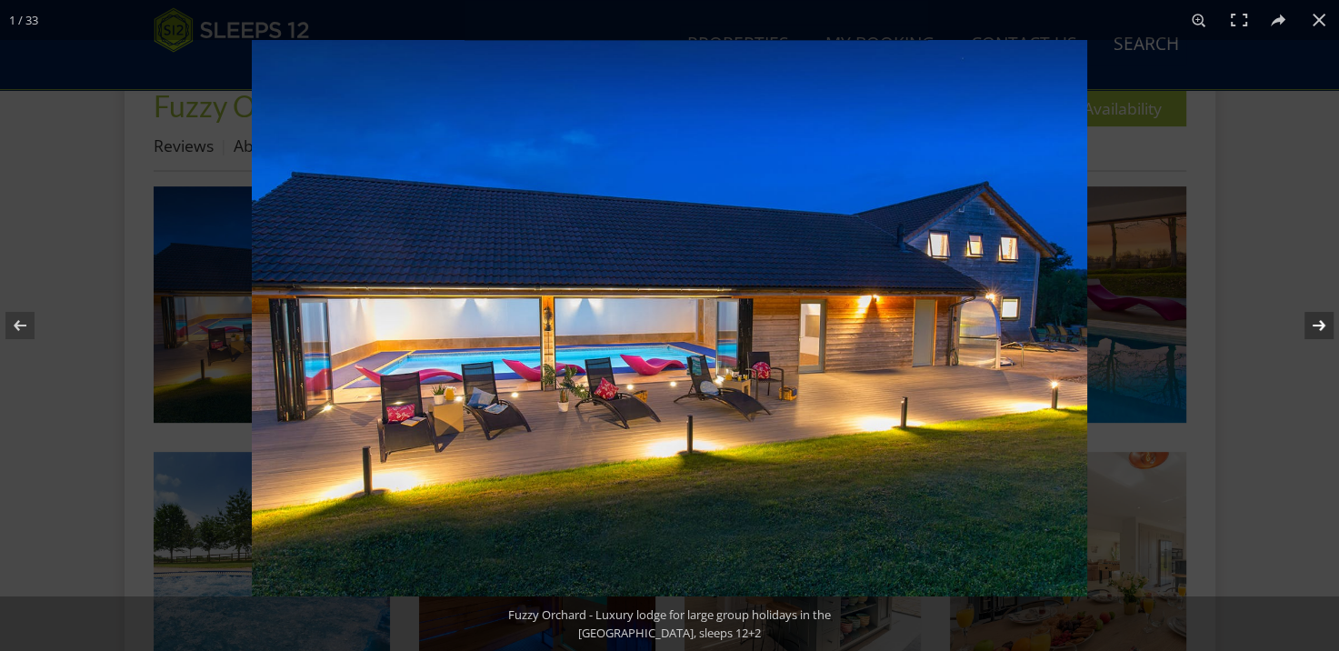
click at [1313, 320] on button at bounding box center [1307, 325] width 64 height 91
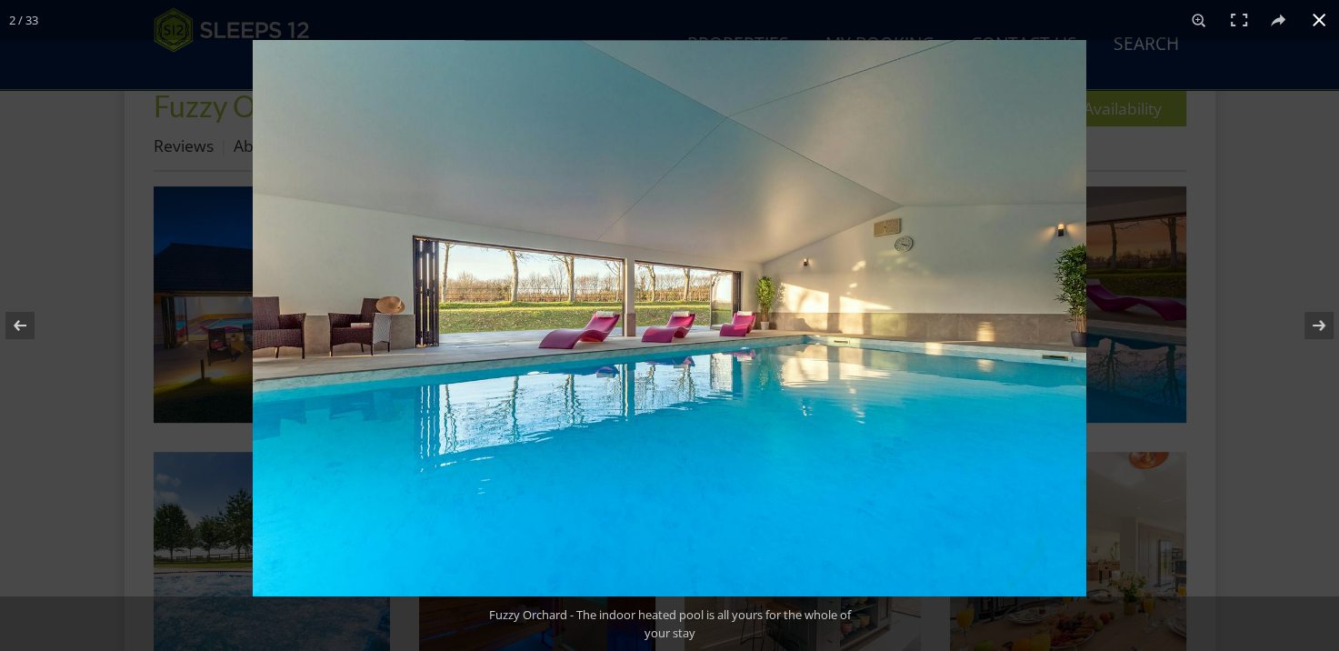
click at [1312, 31] on button at bounding box center [1319, 20] width 40 height 40
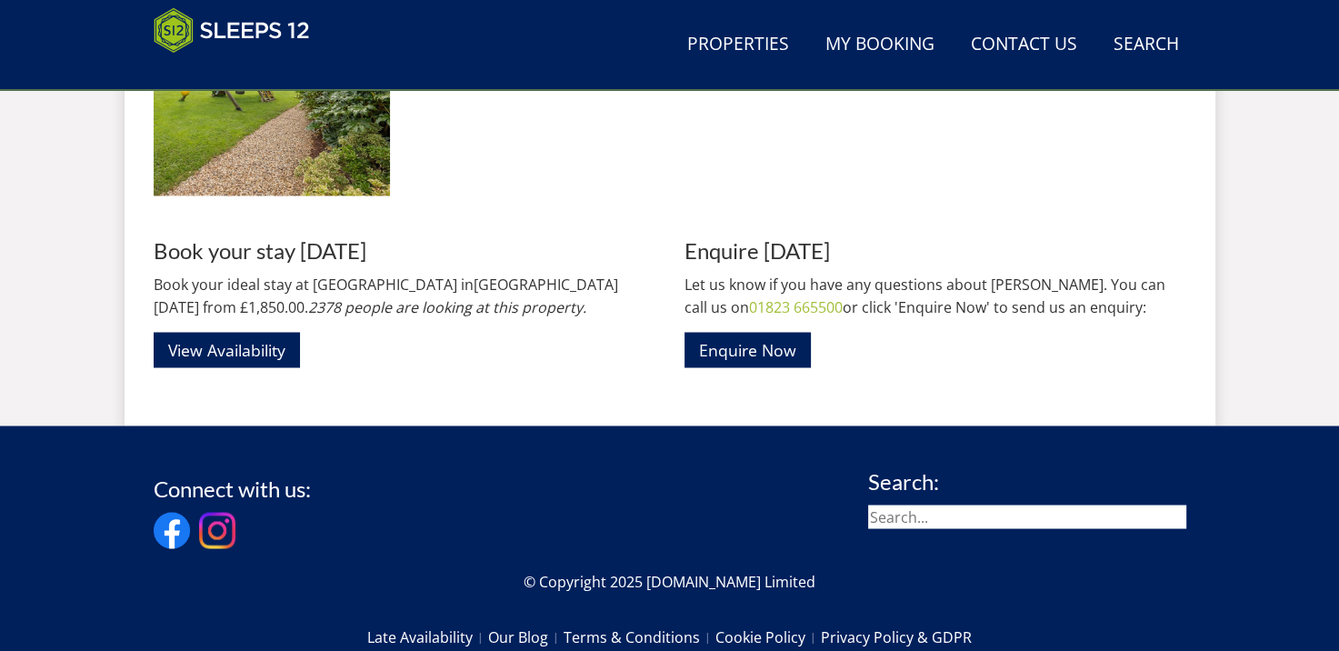
scroll to position [3077, 0]
